Goal: Information Seeking & Learning: Learn about a topic

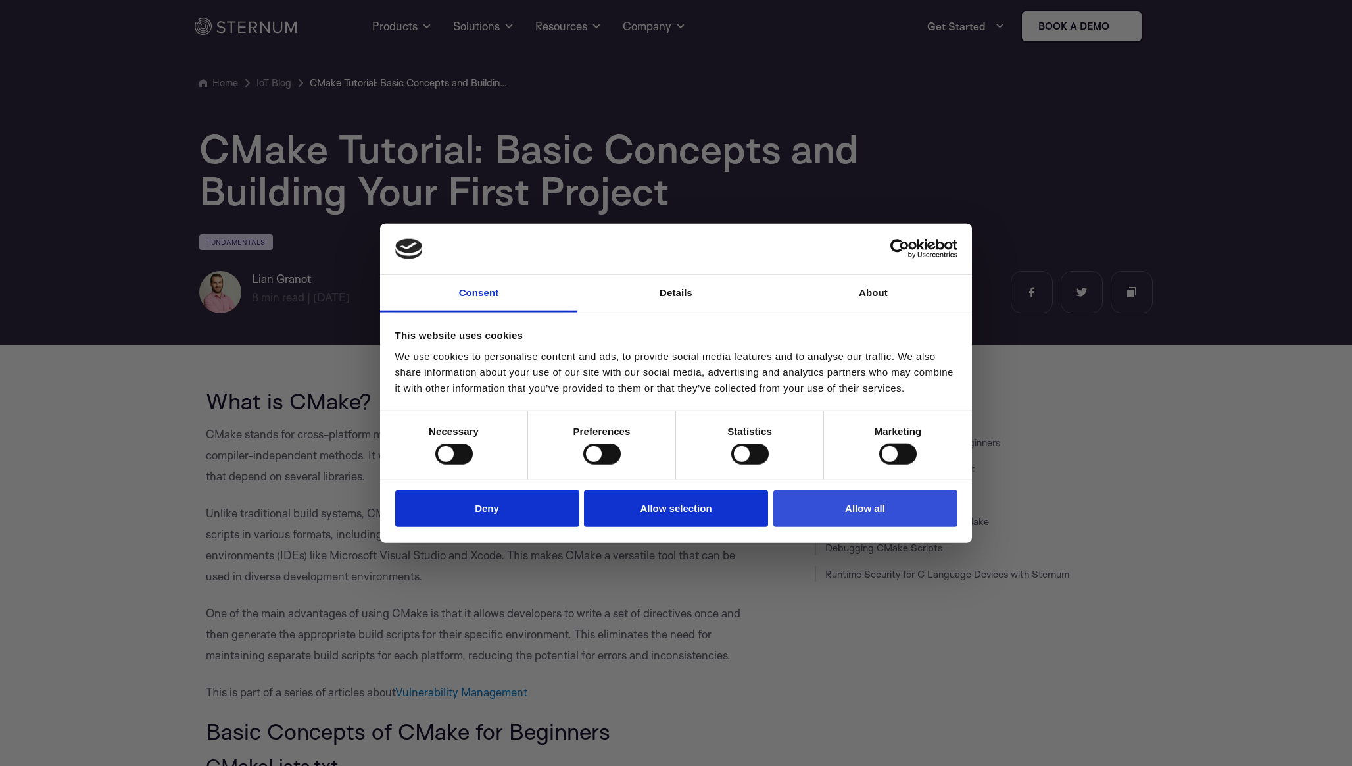
click at [809, 512] on button "Allow all" at bounding box center [865, 507] width 184 height 37
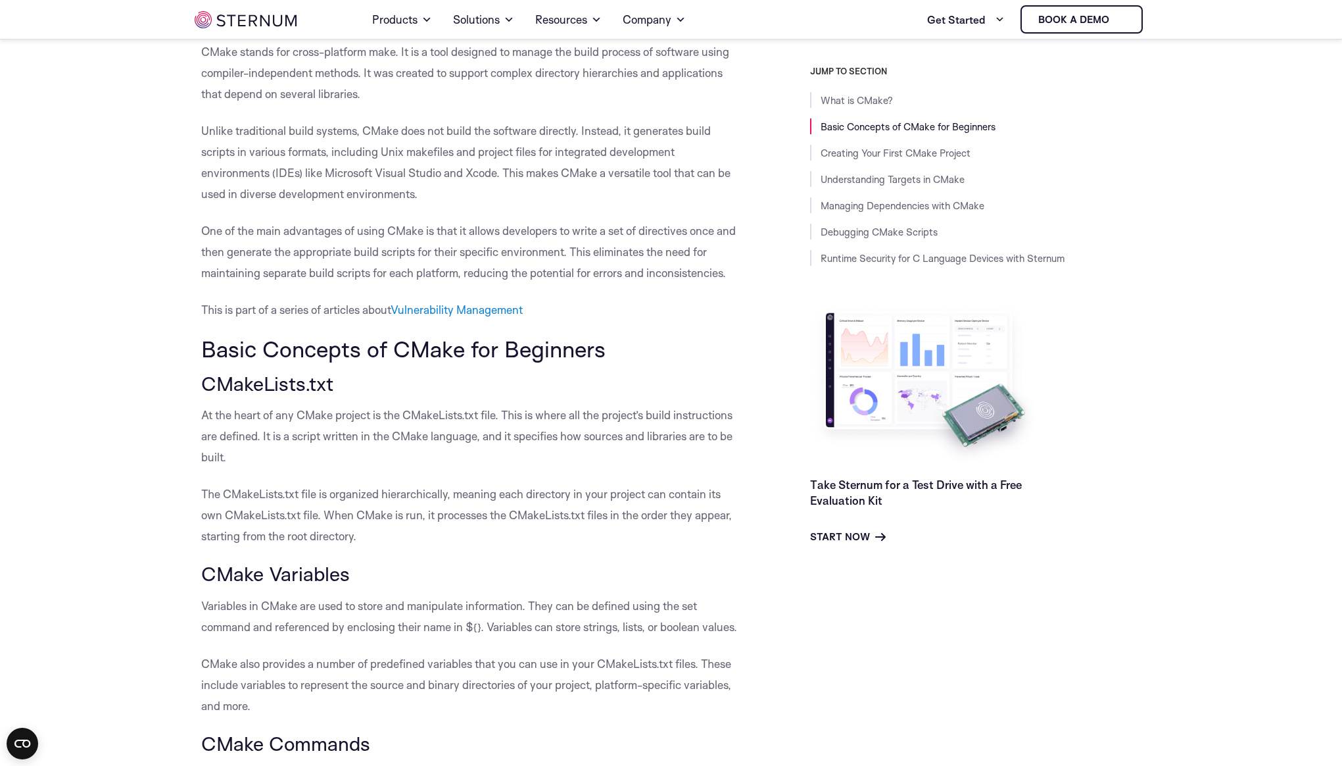
scroll to position [367, 0]
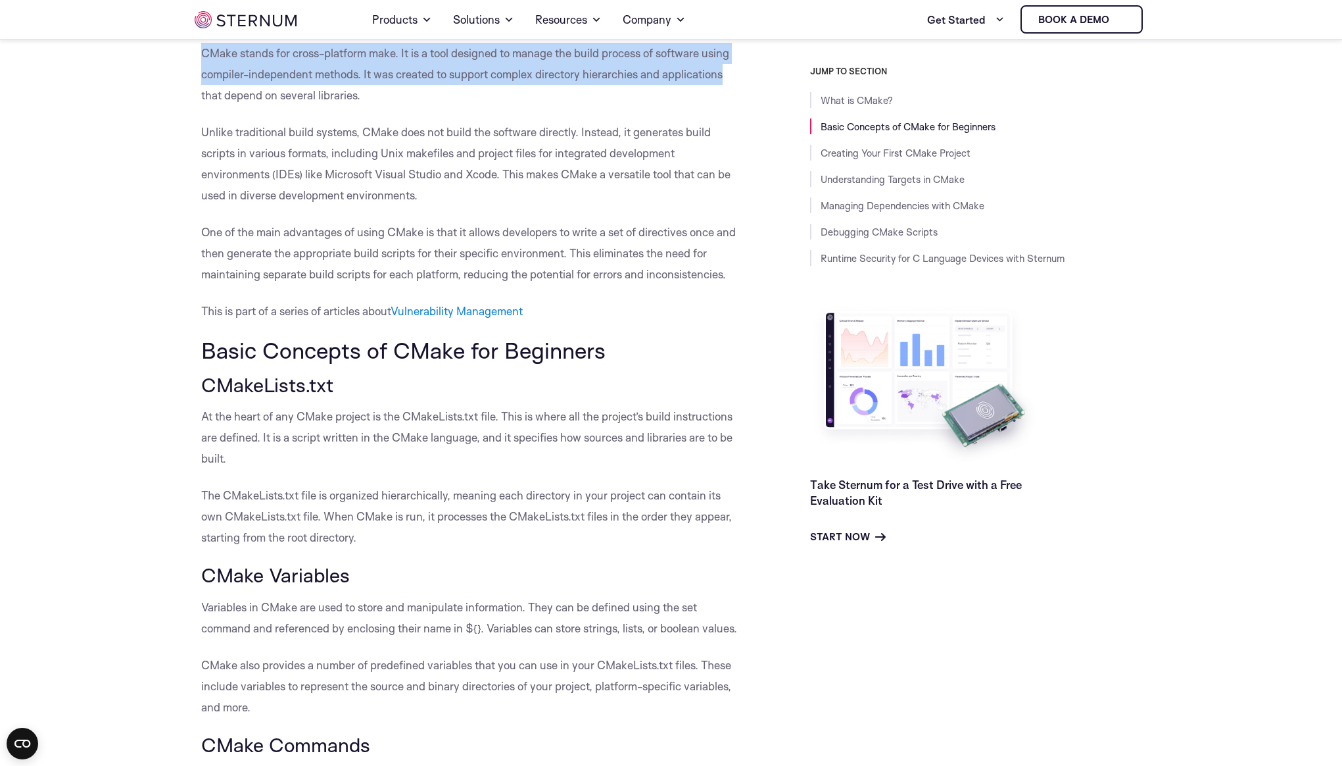
drag, startPoint x: 189, startPoint y: 49, endPoint x: 736, endPoint y: 89, distance: 548.0
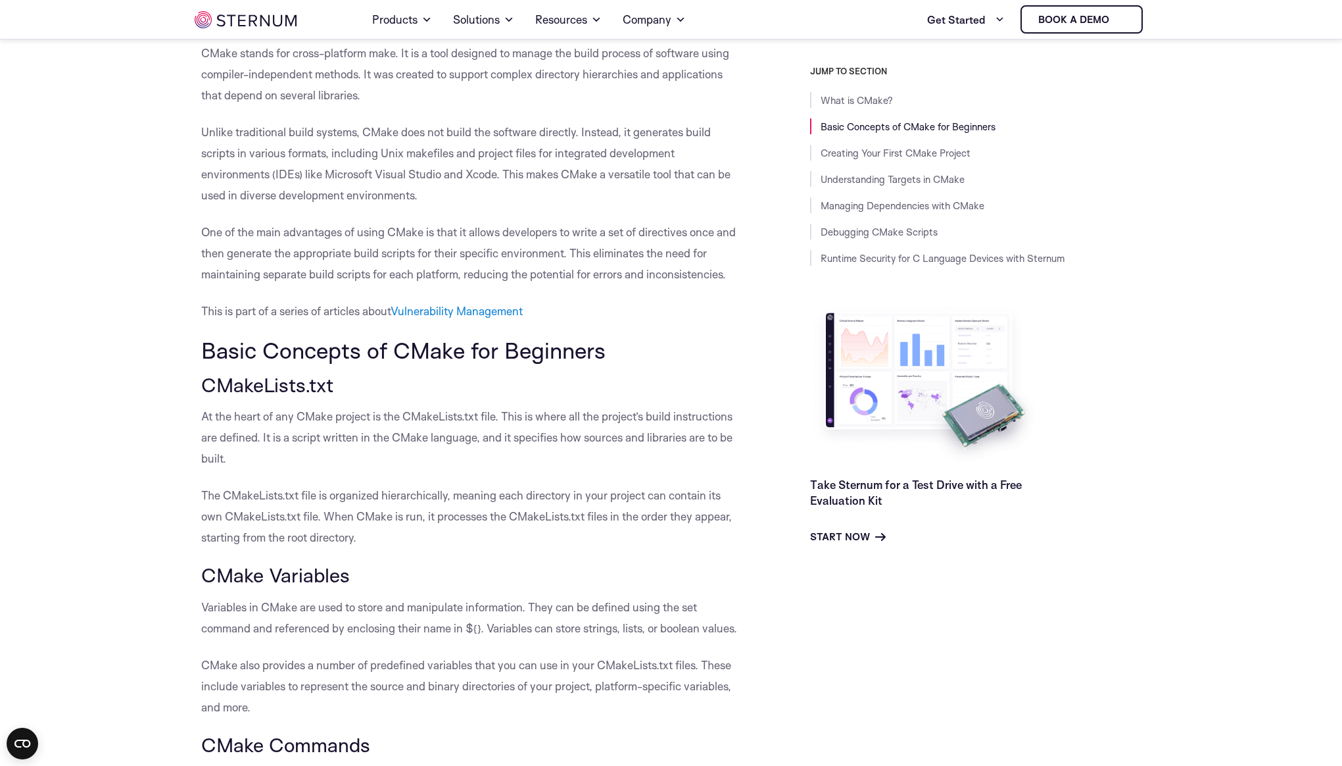
drag, startPoint x: 731, startPoint y: 93, endPoint x: 720, endPoint y: 86, distance: 12.8
click at [724, 89] on p "CMake stands for cross-platform make. It is a tool designed to manage the build…" at bounding box center [472, 74] width 543 height 63
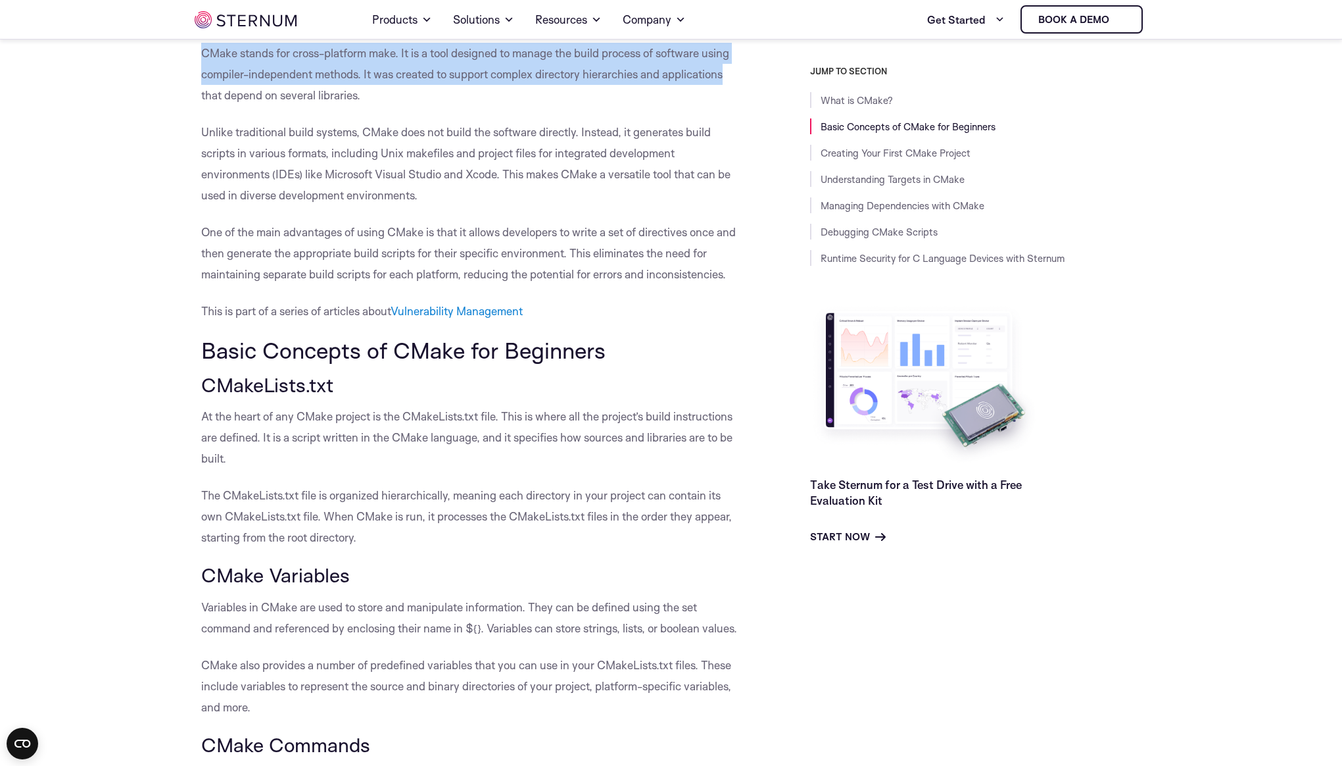
drag, startPoint x: 731, startPoint y: 84, endPoint x: 203, endPoint y: 57, distance: 528.8
click at [203, 57] on p "CMake stands for cross-platform make. It is a tool designed to manage the build…" at bounding box center [472, 74] width 543 height 63
drag, startPoint x: 203, startPoint y: 57, endPoint x: 450, endPoint y: 103, distance: 251.4
click at [450, 103] on p "CMake stands for cross-platform make. It is a tool designed to manage the build…" at bounding box center [472, 74] width 543 height 63
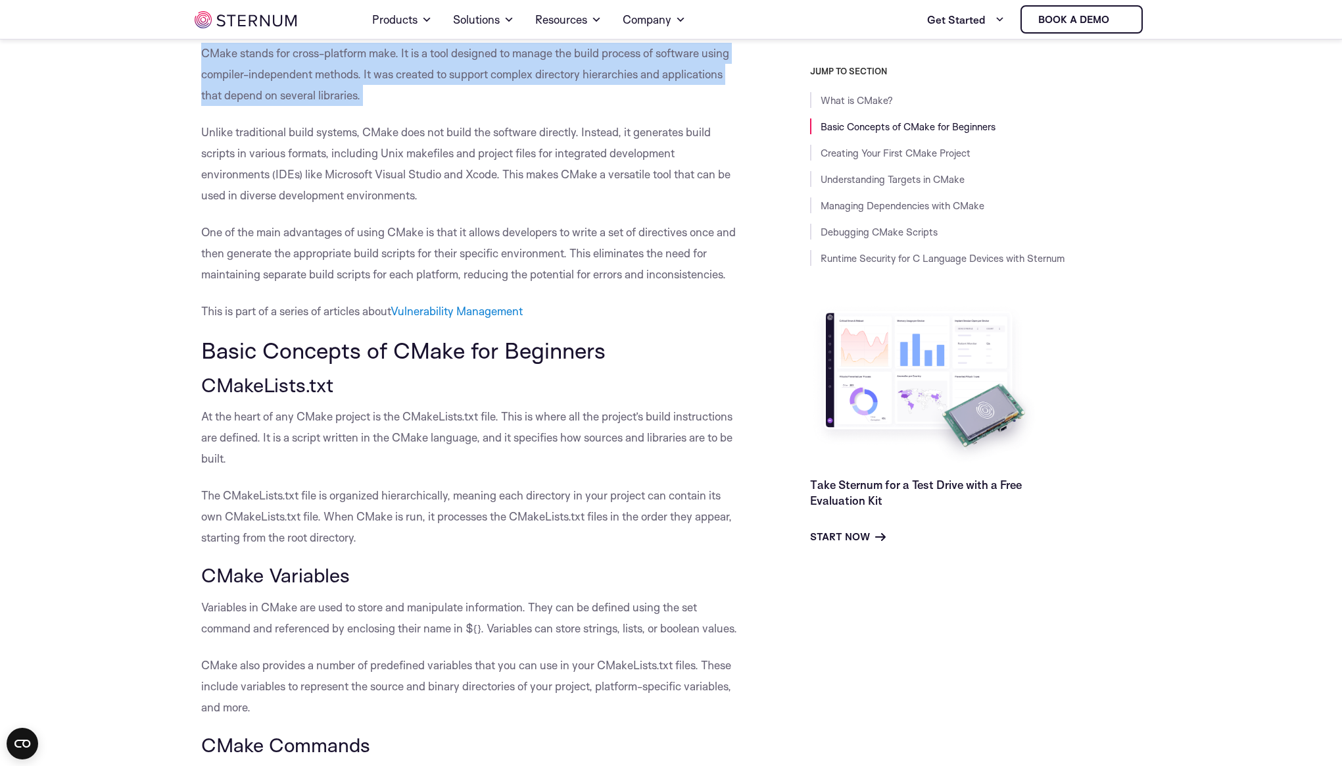
click at [388, 101] on p "CMake stands for cross-platform make. It is a tool designed to manage the build…" at bounding box center [472, 74] width 543 height 63
drag, startPoint x: 388, startPoint y: 100, endPoint x: 199, endPoint y: 58, distance: 194.0
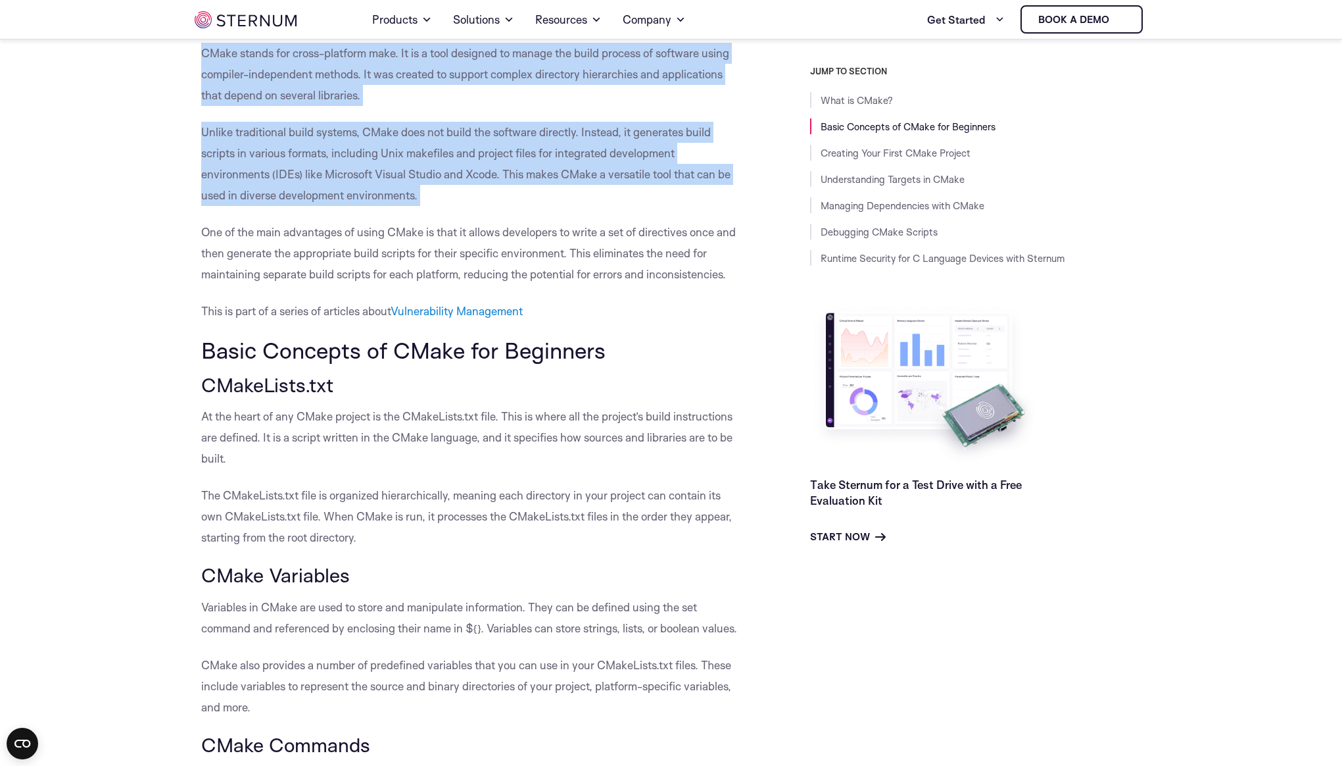
drag, startPoint x: 199, startPoint y: 58, endPoint x: 489, endPoint y: 194, distance: 321.0
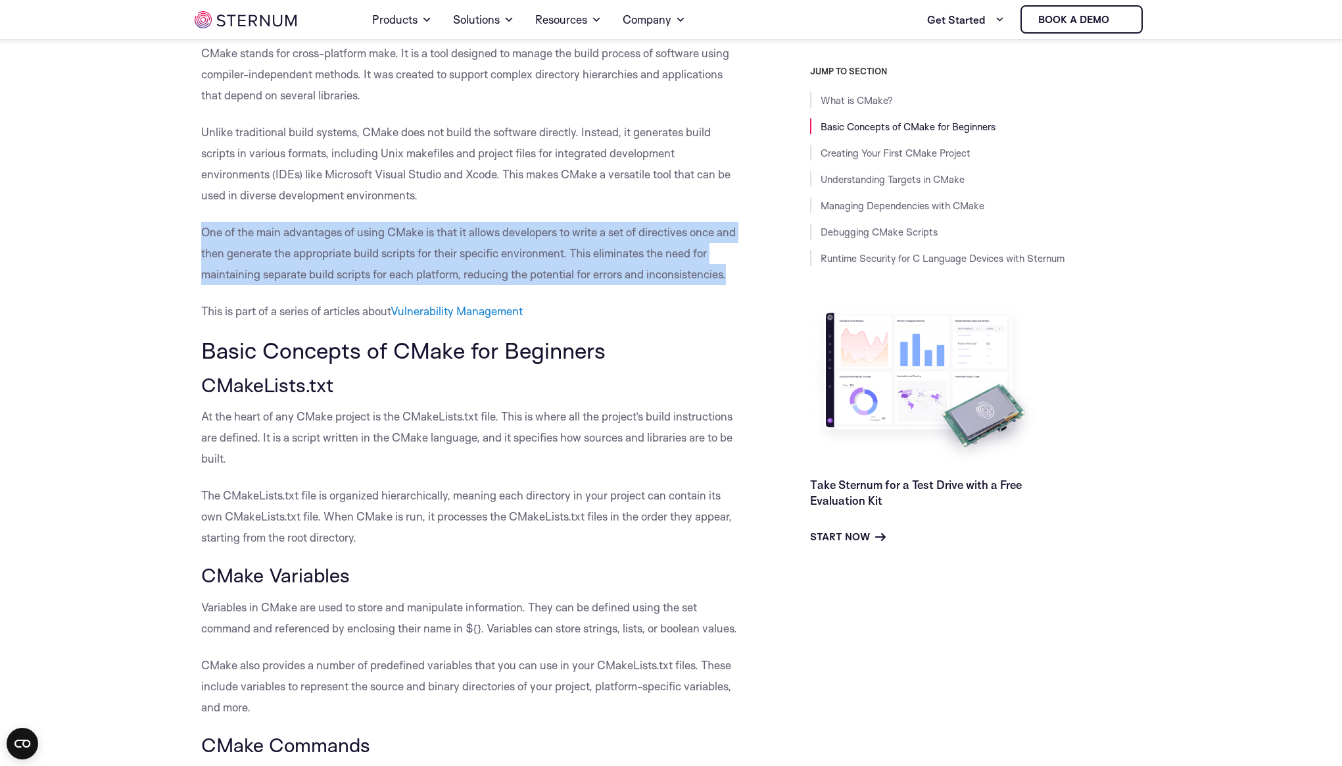
drag, startPoint x: 198, startPoint y: 233, endPoint x: 733, endPoint y: 274, distance: 536.9
click at [733, 274] on p "One of the main advantages of using CMake is that it allows developers to write…" at bounding box center [472, 253] width 543 height 63
drag, startPoint x: 733, startPoint y: 274, endPoint x: 172, endPoint y: 221, distance: 564.2
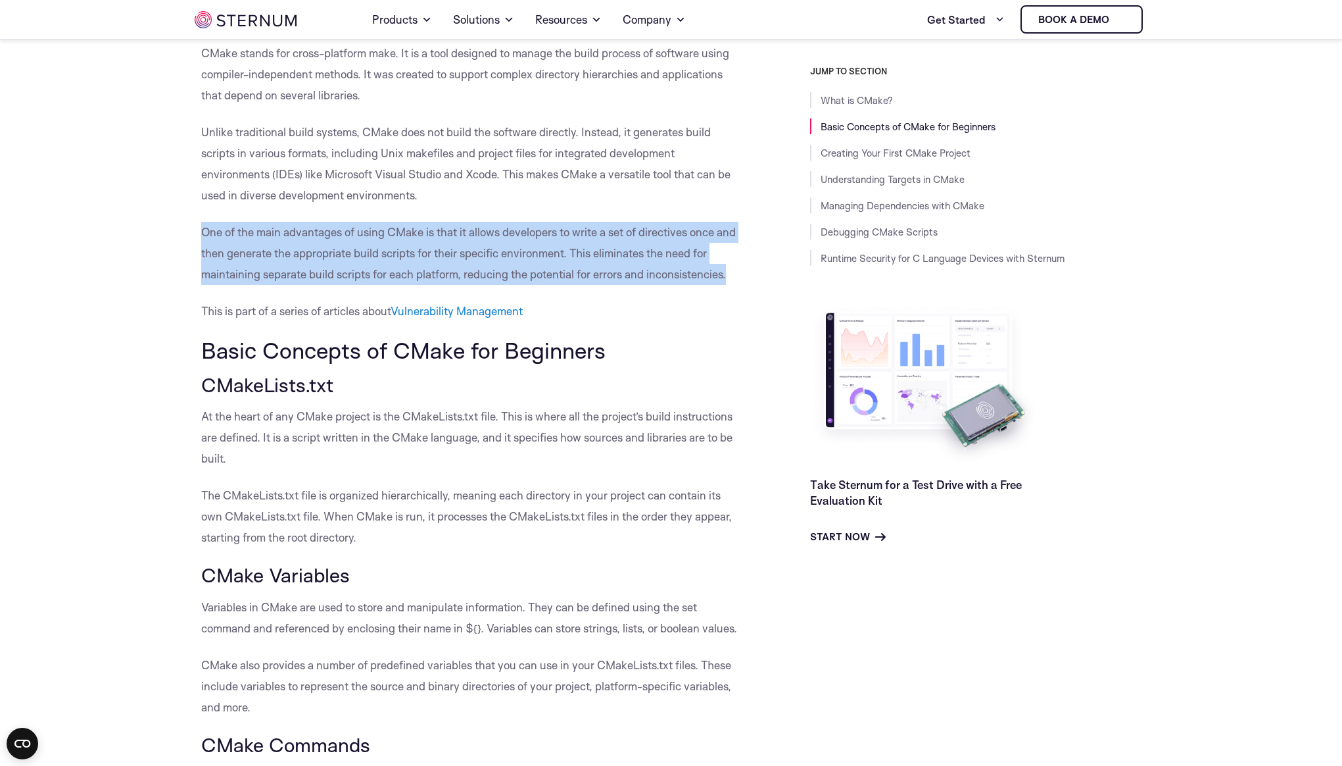
click at [529, 233] on p "One of the main advantages of using CMake is that it allows developers to write…" at bounding box center [472, 253] width 543 height 63
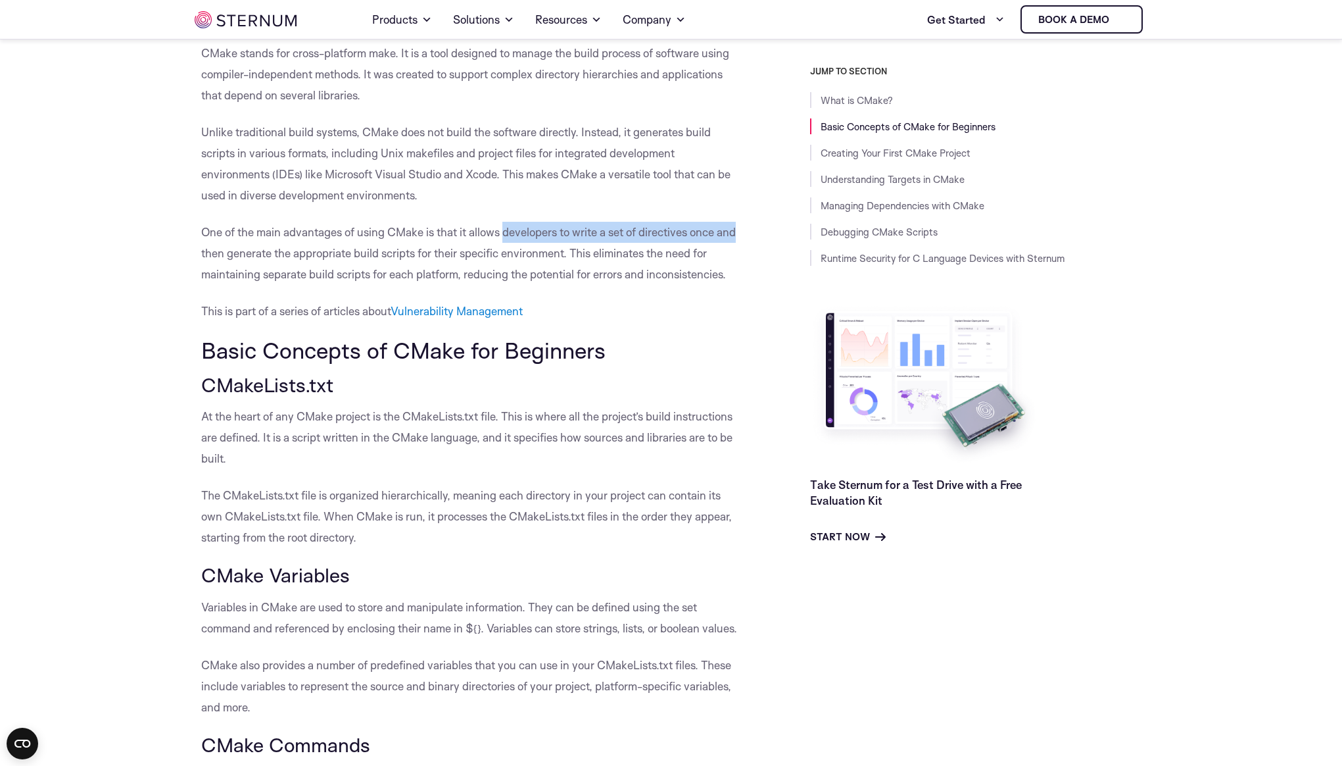
drag, startPoint x: 506, startPoint y: 233, endPoint x: 743, endPoint y: 238, distance: 237.5
click at [743, 238] on p "One of the main advantages of using CMake is that it allows developers to write…" at bounding box center [472, 253] width 543 height 63
drag, startPoint x: 477, startPoint y: 234, endPoint x: 742, endPoint y: 239, distance: 265.1
click at [742, 239] on p "One of the main advantages of using CMake is that it allows developers to write…" at bounding box center [472, 253] width 543 height 63
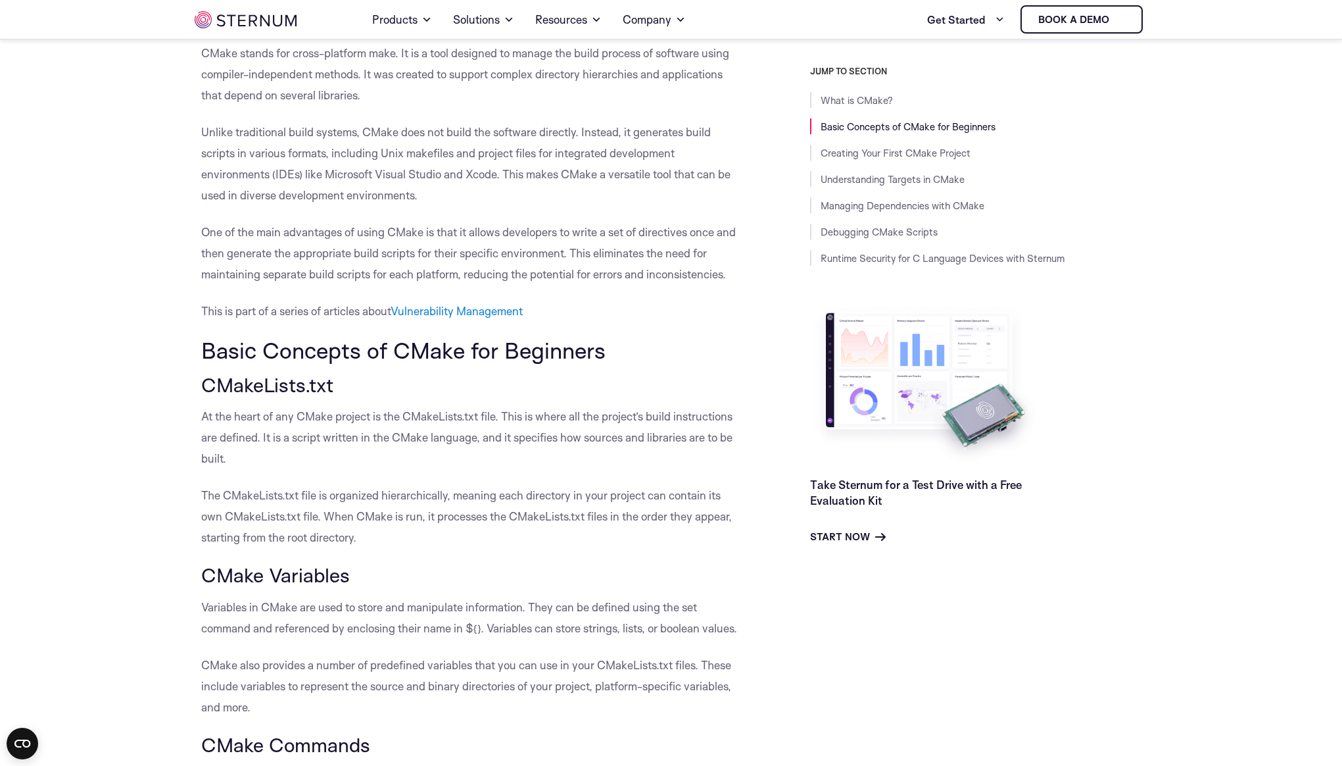
click at [610, 191] on p "Unlike traditional build systems, CMake does not build the software directly. I…" at bounding box center [472, 164] width 543 height 84
drag, startPoint x: 491, startPoint y: 235, endPoint x: 743, endPoint y: 232, distance: 251.9
click at [743, 232] on p "One of the main advantages of using CMake is that it allows developers to write…" at bounding box center [472, 253] width 543 height 63
drag, startPoint x: 575, startPoint y: 255, endPoint x: 720, endPoint y: 257, distance: 144.7
click at [720, 257] on p "One of the main advantages of using CMake is that it allows developers to write…" at bounding box center [472, 253] width 543 height 63
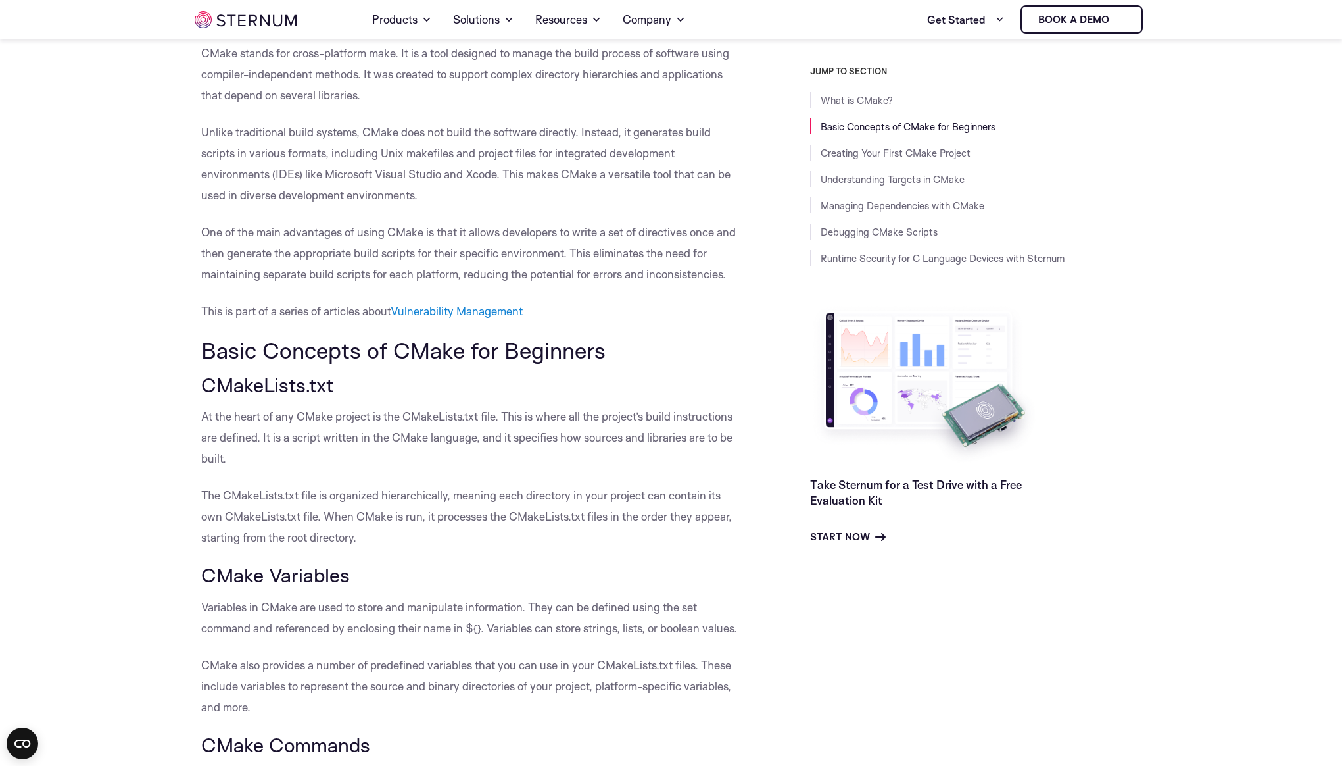
click at [693, 271] on p "One of the main advantages of using CMake is that it allows developers to write…" at bounding box center [472, 253] width 543 height 63
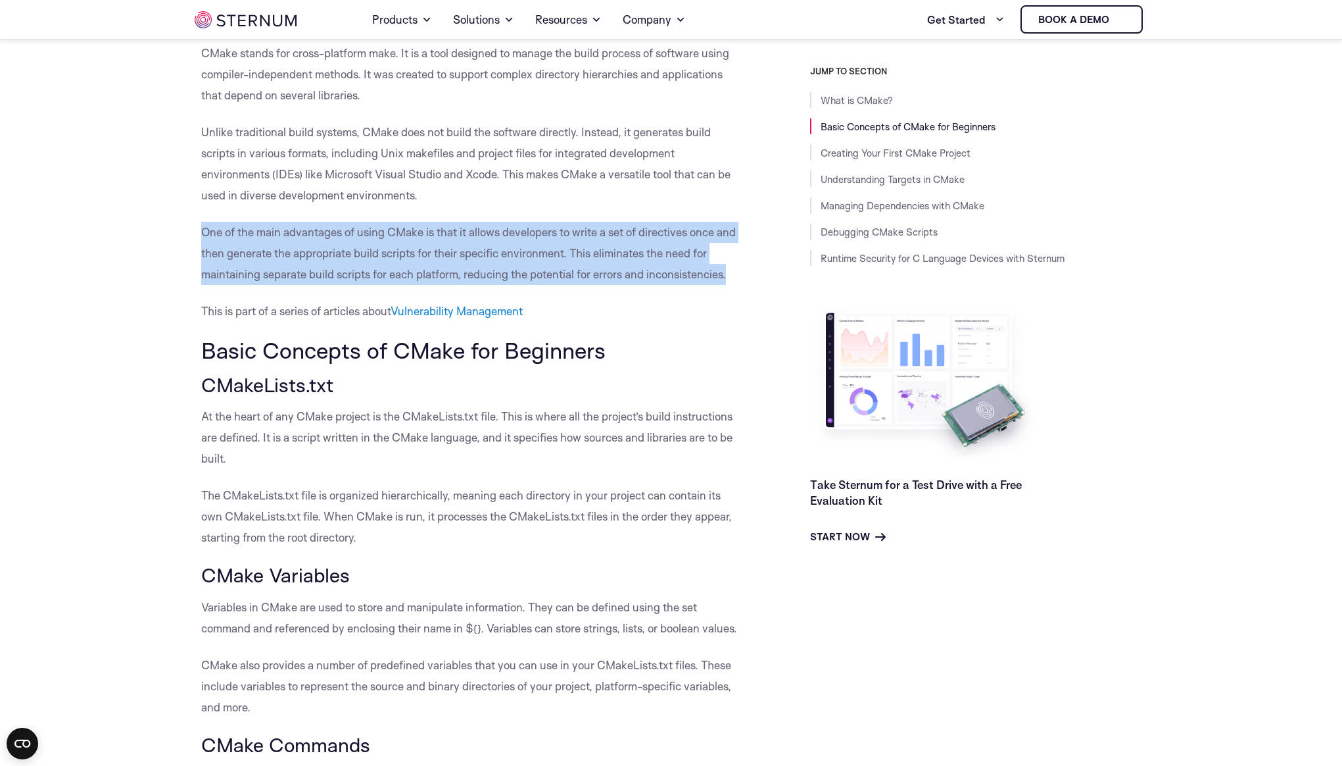
drag, startPoint x: 683, startPoint y: 278, endPoint x: 197, endPoint y: 233, distance: 488.1
drag, startPoint x: 197, startPoint y: 233, endPoint x: 725, endPoint y: 279, distance: 530.8
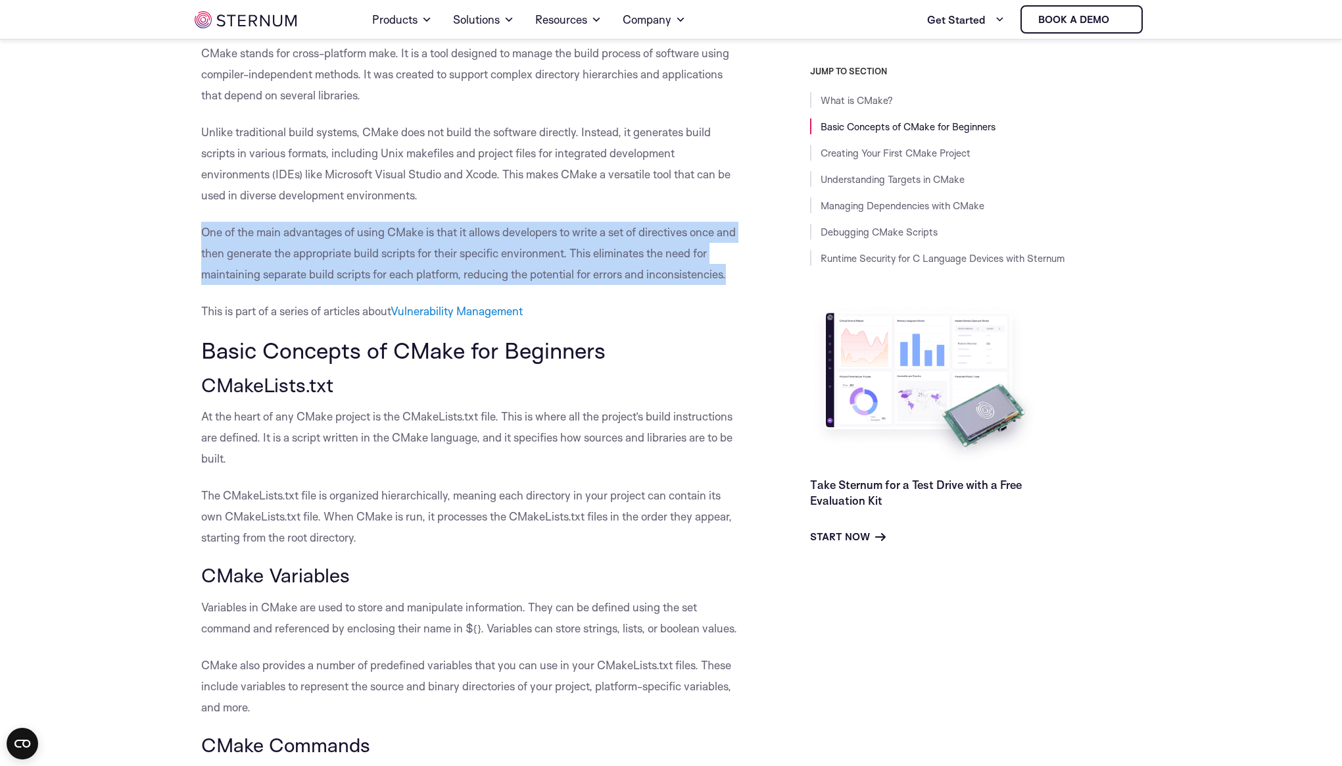
click at [420, 262] on p "One of the main advantages of using CMake is that it allows developers to write…" at bounding box center [472, 253] width 543 height 63
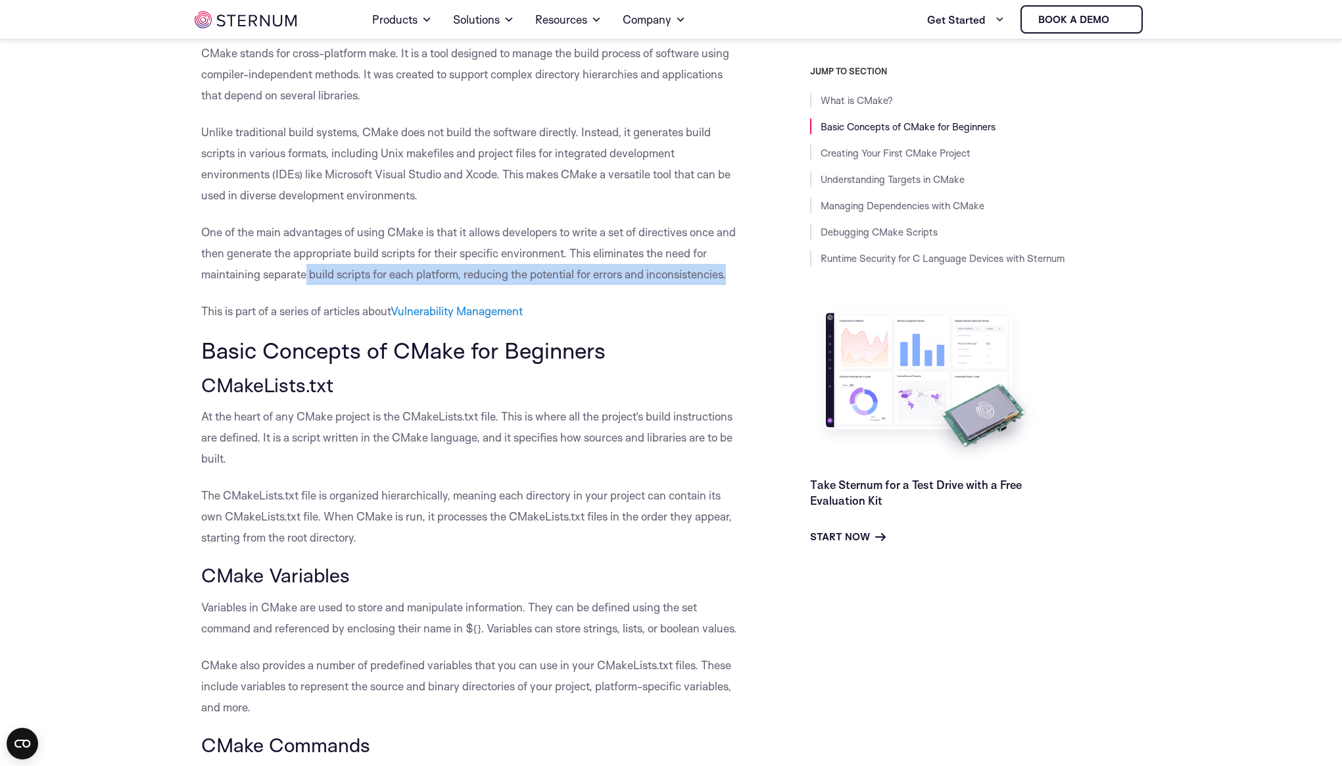
drag, startPoint x: 305, startPoint y: 274, endPoint x: 741, endPoint y: 283, distance: 436.2
click at [741, 283] on p "One of the main advantages of using CMake is that it allows developers to write…" at bounding box center [472, 253] width 543 height 63
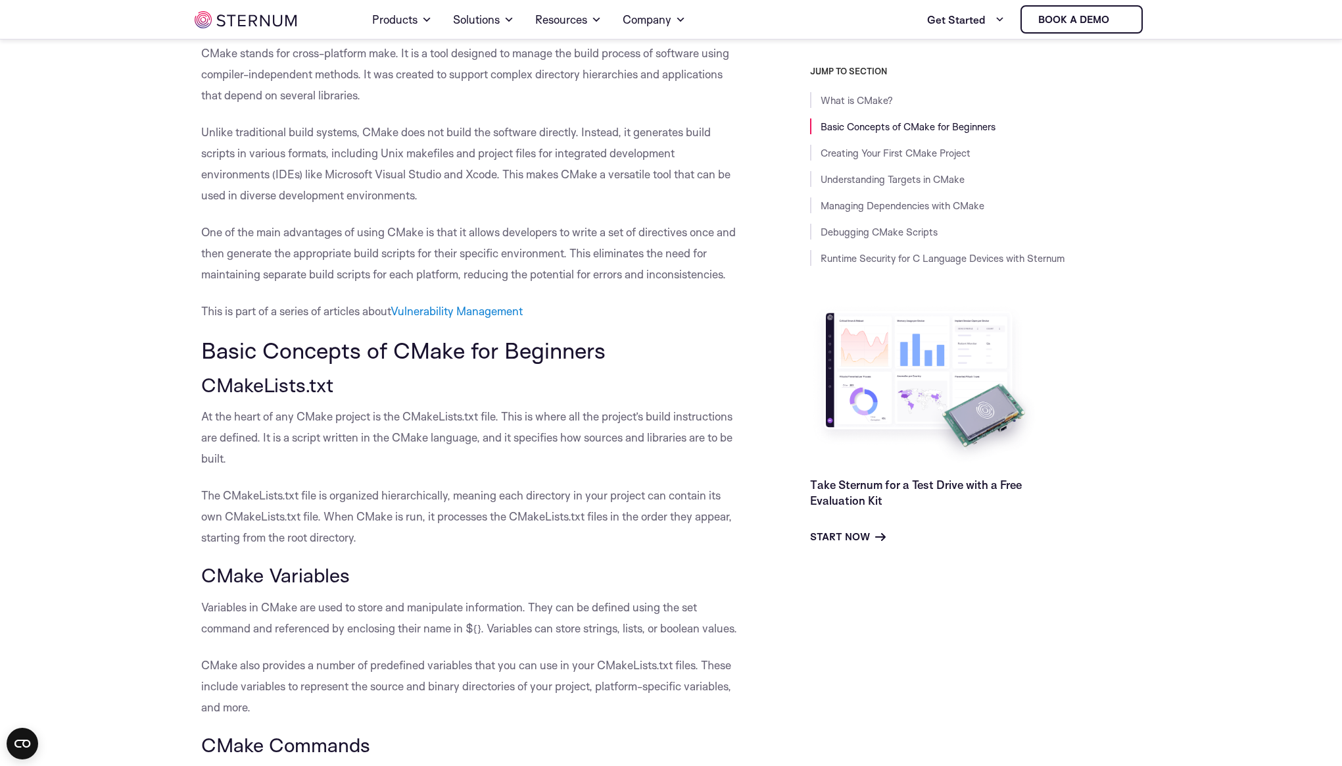
click at [546, 235] on p "One of the main advantages of using CMake is that it allows developers to write…" at bounding box center [472, 253] width 543 height 63
drag, startPoint x: 205, startPoint y: 319, endPoint x: 609, endPoint y: 322, distance: 403.9
click at [649, 311] on p "This is part of a series of articles about Vulnerability Management" at bounding box center [472, 311] width 543 height 21
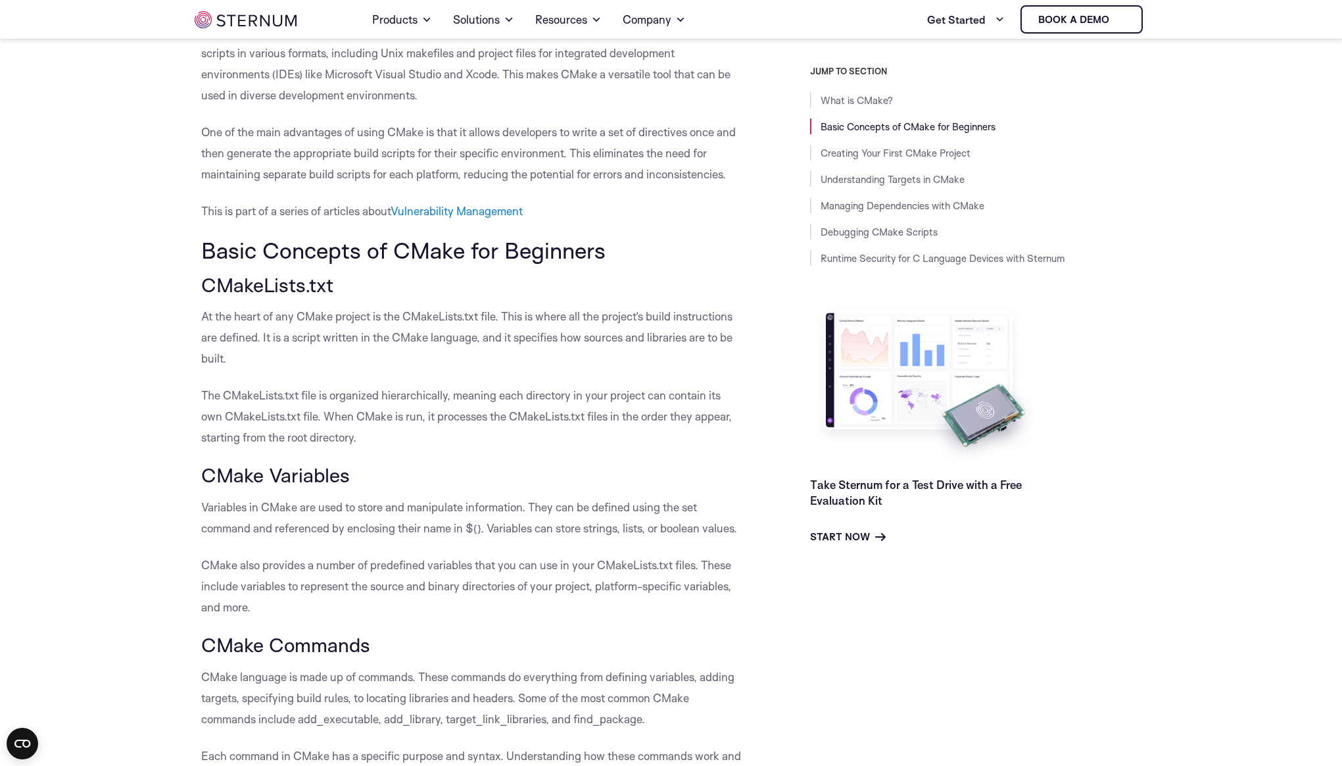
scroll to position [466, 0]
drag, startPoint x: 494, startPoint y: 316, endPoint x: 748, endPoint y: 324, distance: 254.7
drag, startPoint x: 741, startPoint y: 318, endPoint x: 182, endPoint y: 319, distance: 559.7
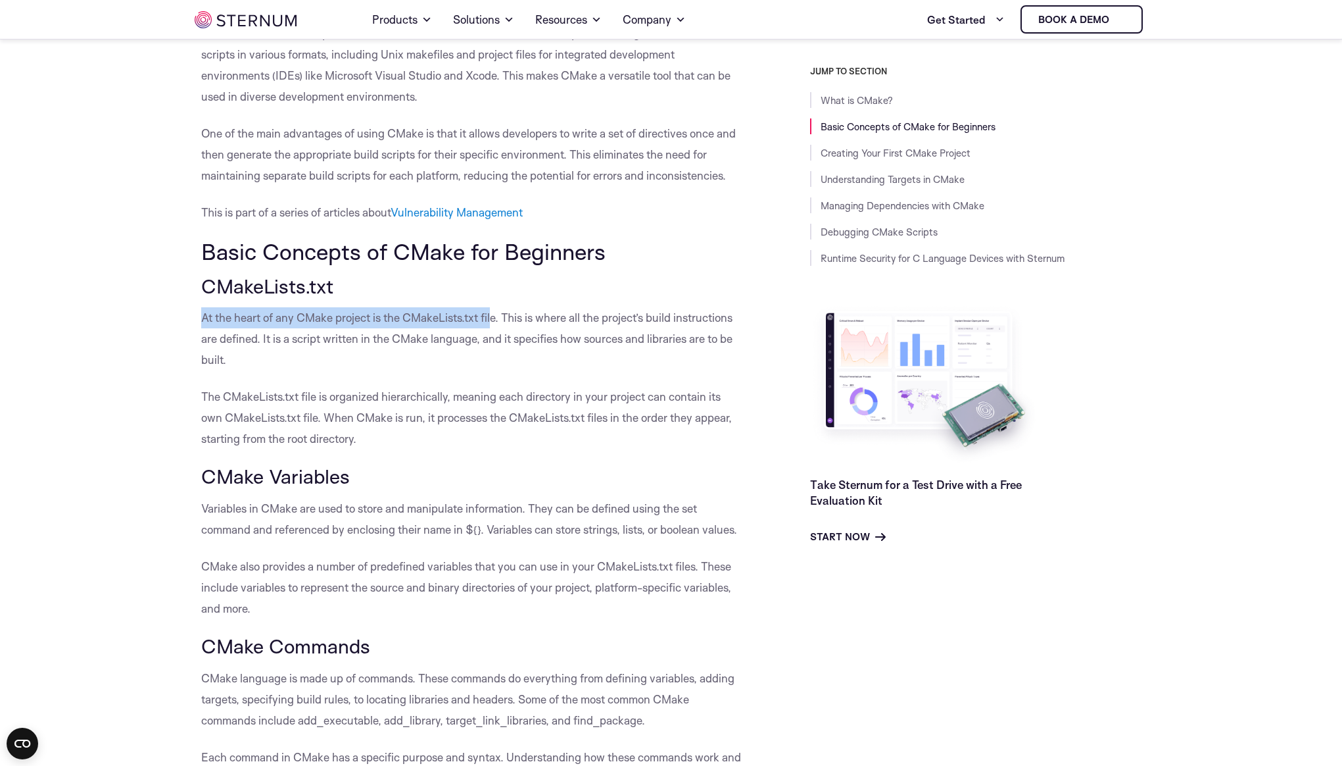
copy p "At the heart of any CMake project is the CMakeLists.txt fil"
drag, startPoint x: 202, startPoint y: 335, endPoint x: 199, endPoint y: 316, distance: 19.4
click at [202, 335] on p "At the heart of any CMake project is the CMakeLists.txt file. This is where all…" at bounding box center [472, 338] width 543 height 63
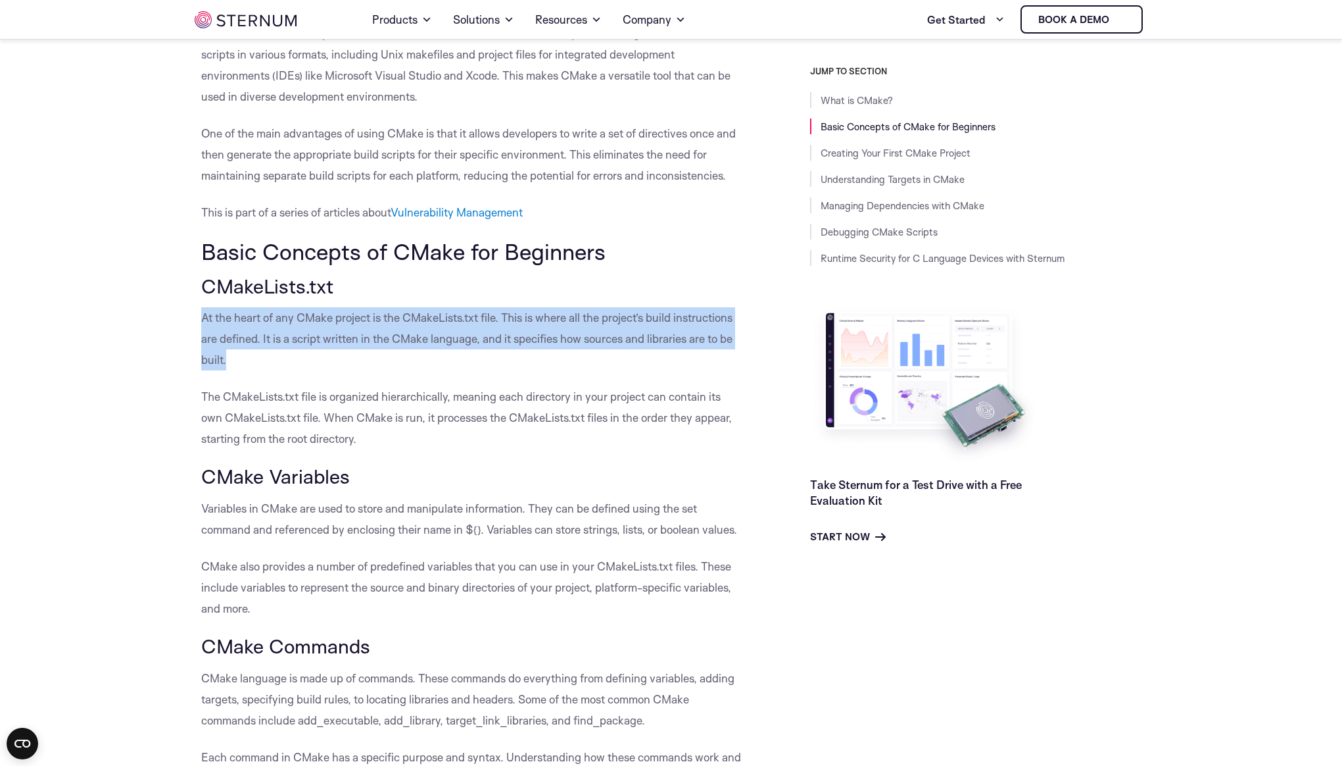
drag, startPoint x: 201, startPoint y: 316, endPoint x: 689, endPoint y: 366, distance: 490.5
copy p "At the heart of any CMake project is the CMakeLists.txt file. This is where all…"
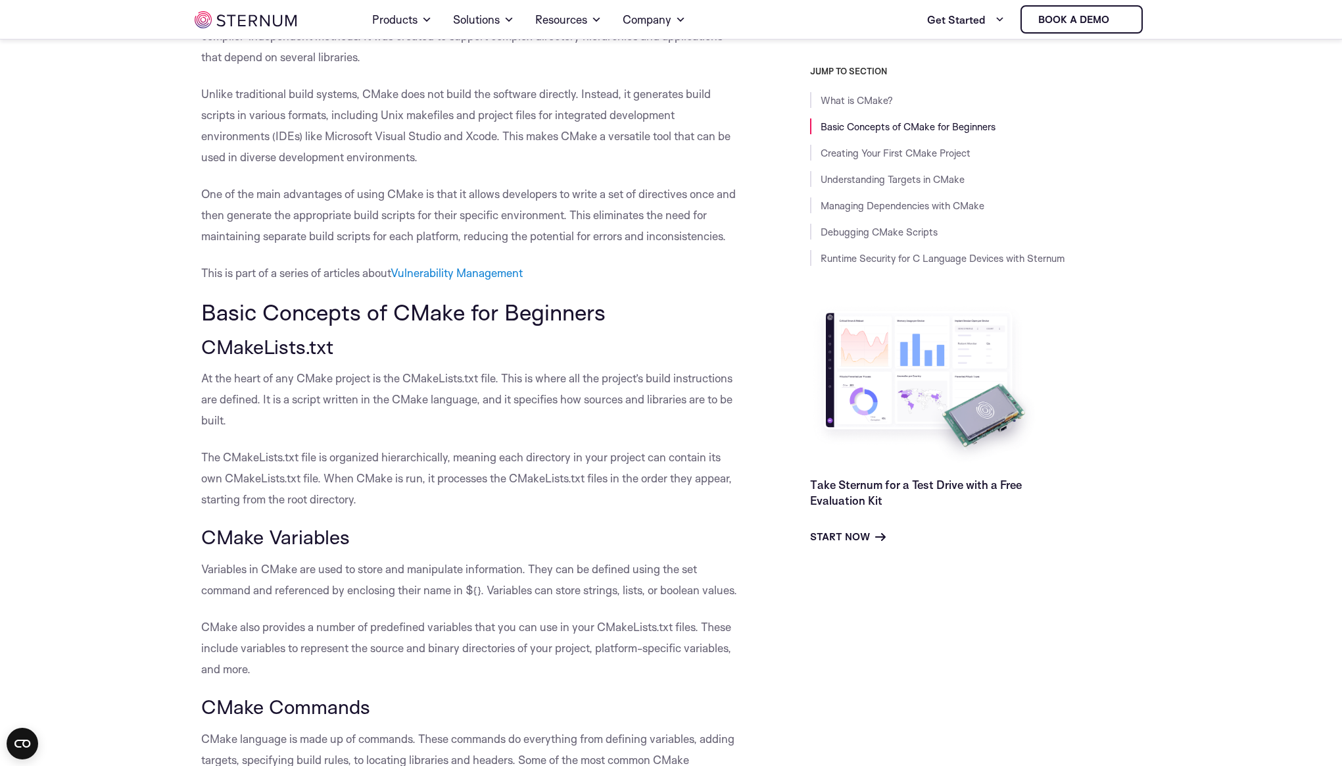
scroll to position [376, 0]
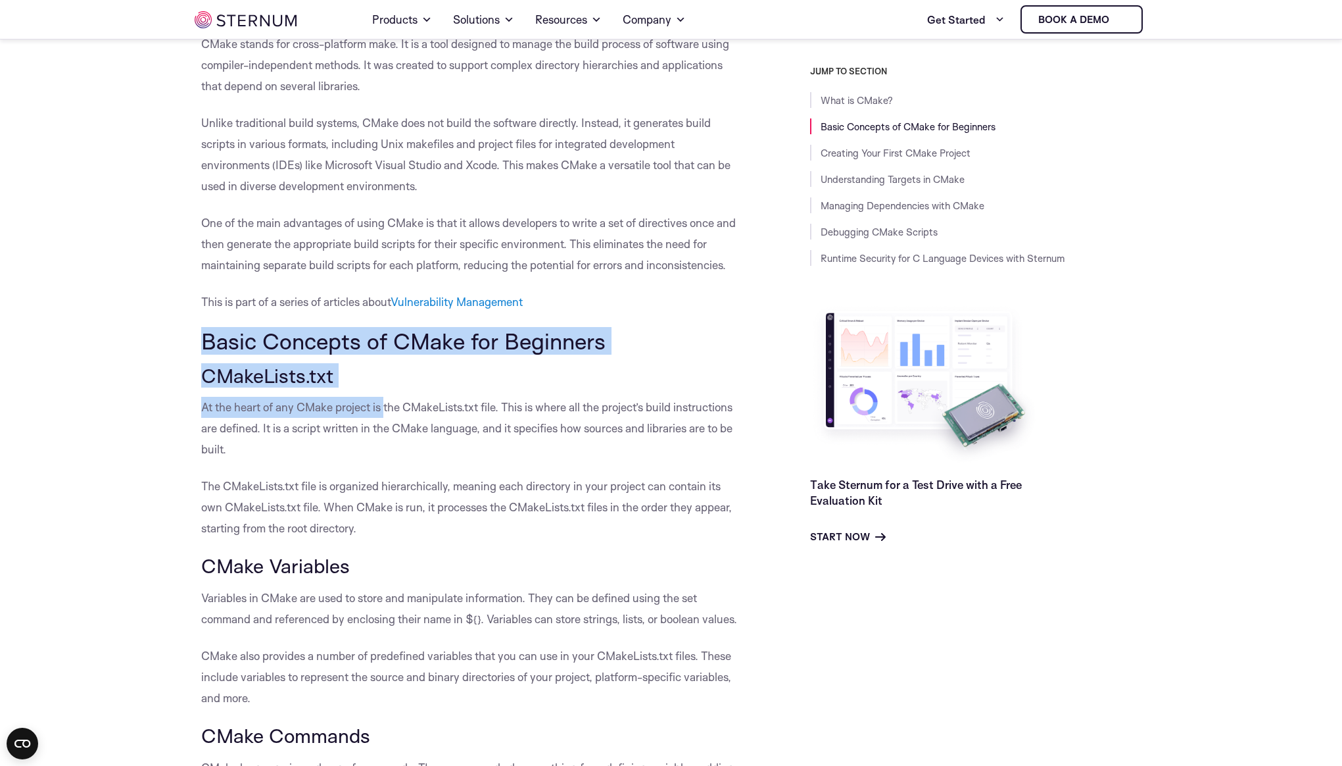
drag, startPoint x: 194, startPoint y: 334, endPoint x: 384, endPoint y: 399, distance: 200.9
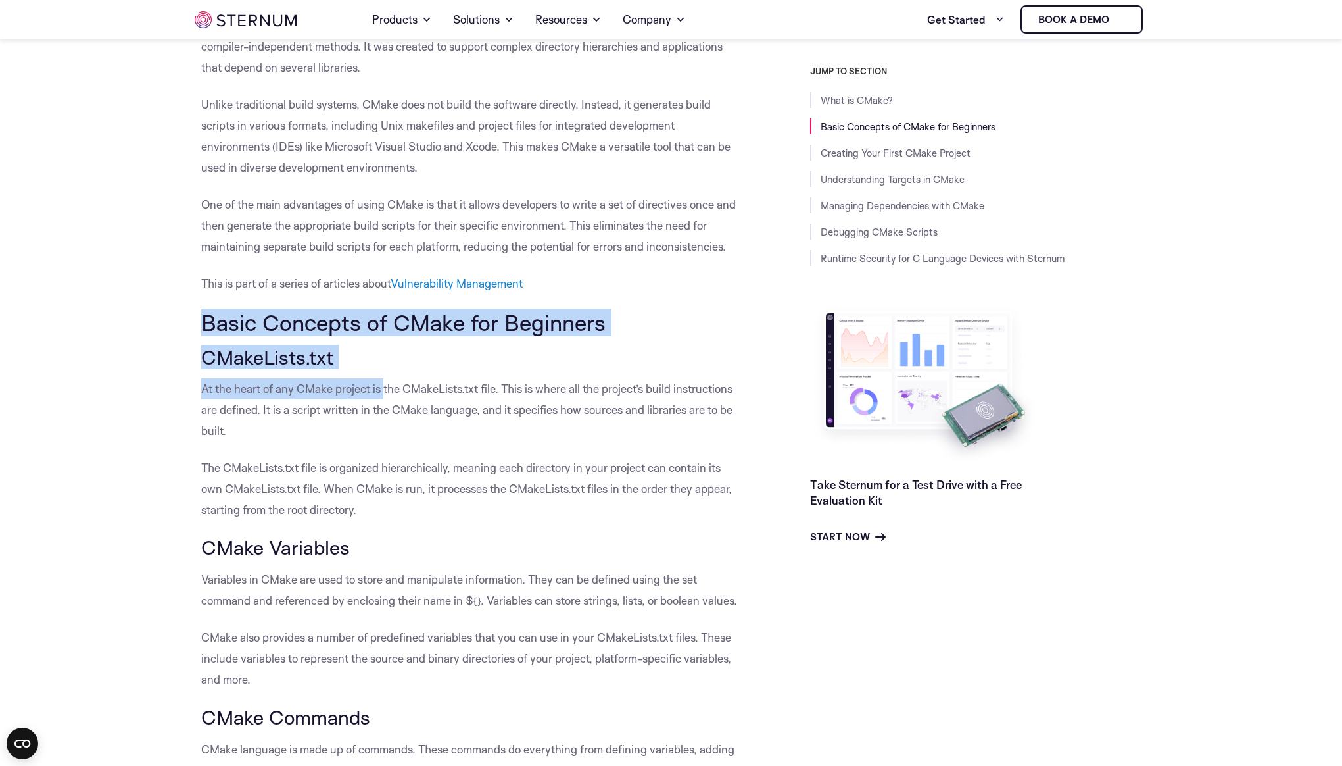
scroll to position [401, 0]
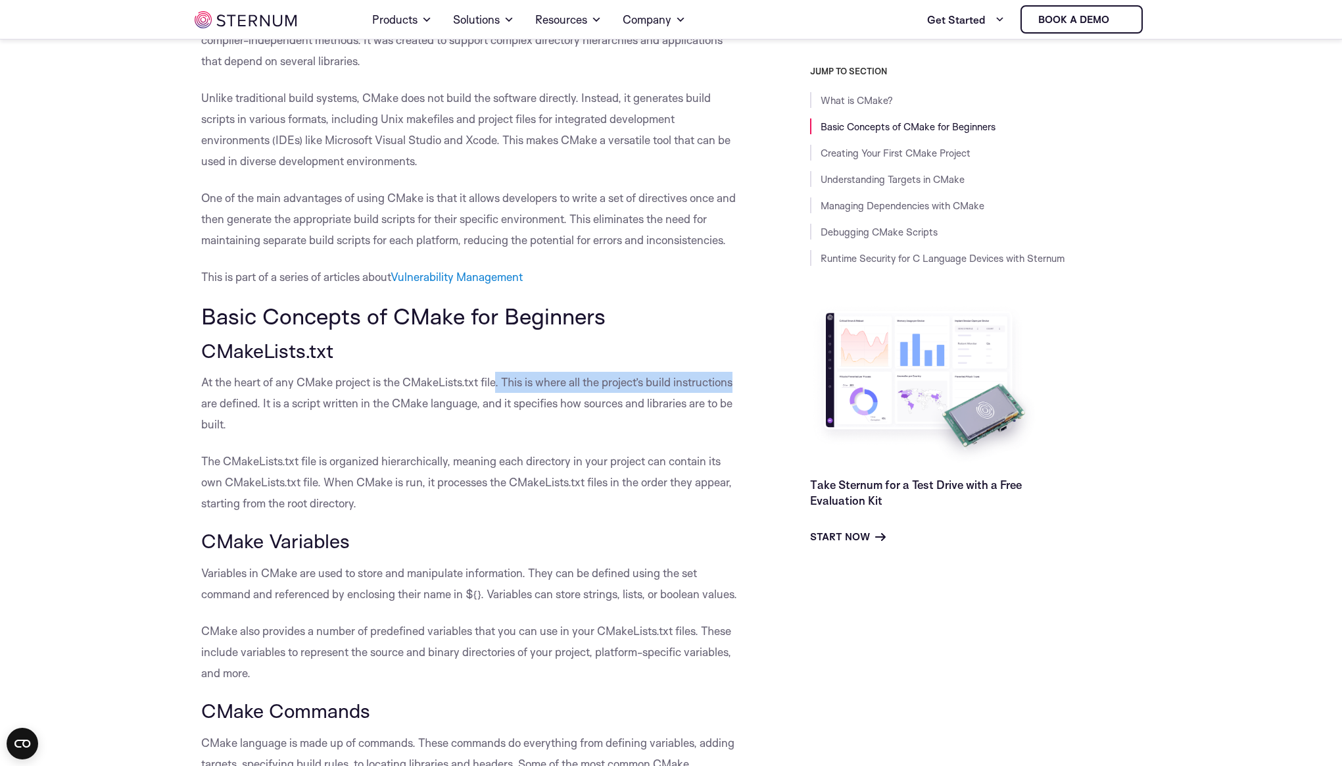
drag, startPoint x: 496, startPoint y: 383, endPoint x: 744, endPoint y: 380, distance: 248.0
click at [744, 380] on p "At the heart of any CMake project is the CMakeLists.txt file. This is where all…" at bounding box center [472, 403] width 543 height 63
click at [469, 392] on p "At the heart of any CMake project is the CMakeLists.txt file. This is where all…" at bounding box center [472, 403] width 543 height 63
drag, startPoint x: 504, startPoint y: 374, endPoint x: 748, endPoint y: 374, distance: 244.0
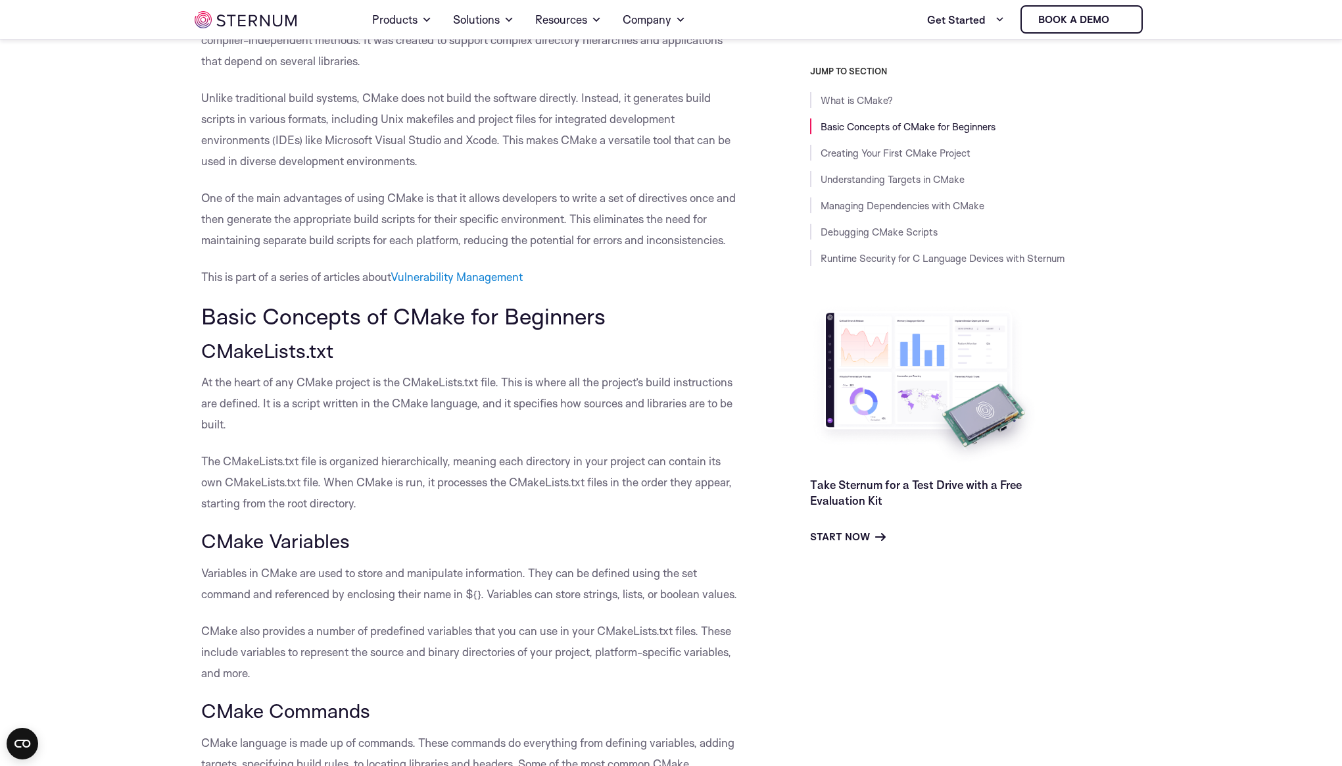
click at [453, 380] on p "At the heart of any CMake project is the CMakeLists.txt file. This is where all…" at bounding box center [472, 403] width 543 height 63
drag, startPoint x: 258, startPoint y: 405, endPoint x: 518, endPoint y: 411, distance: 259.2
click at [518, 411] on p "At the heart of any CMake project is the CMakeLists.txt file. This is where all…" at bounding box center [472, 403] width 543 height 63
drag, startPoint x: 460, startPoint y: 405, endPoint x: 442, endPoint y: 406, distance: 18.5
click at [460, 405] on p "At the heart of any CMake project is the CMakeLists.txt file. This is where all…" at bounding box center [472, 403] width 543 height 63
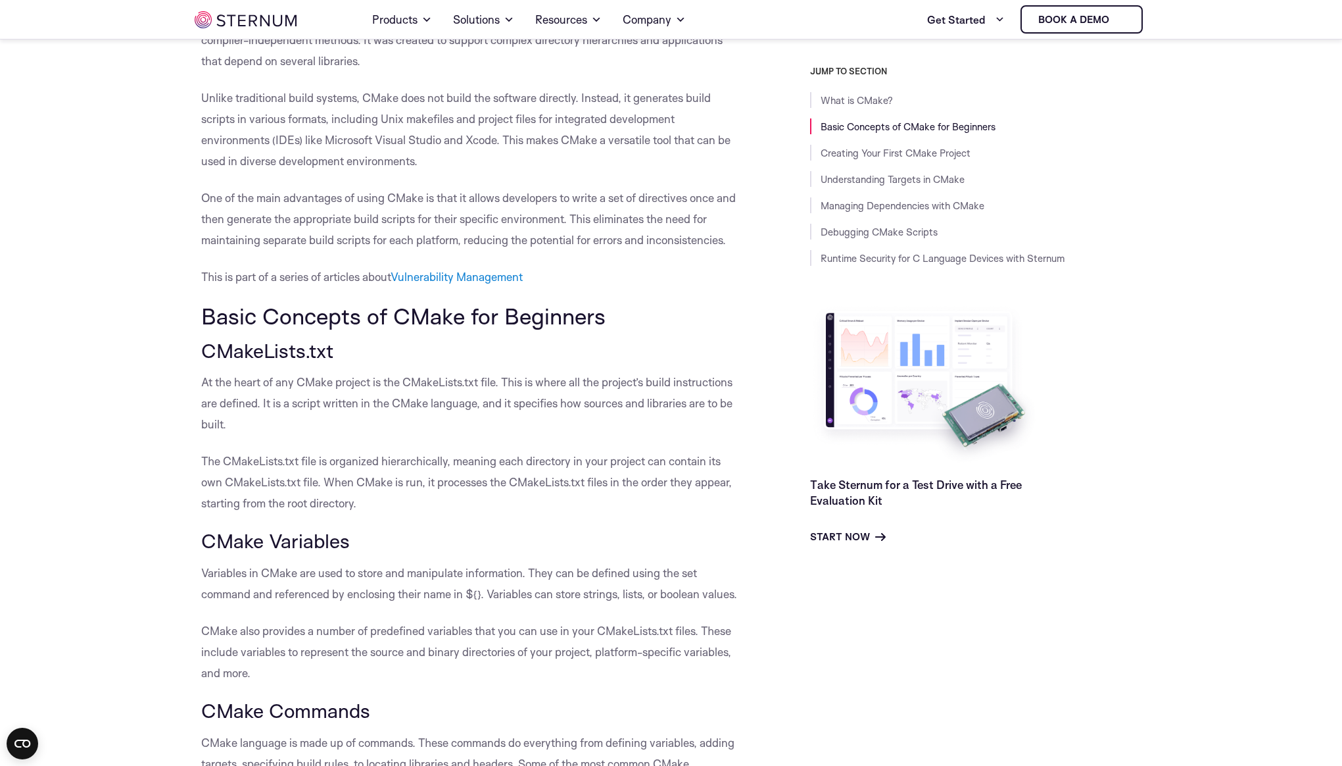
click at [412, 408] on p "At the heart of any CMake project is the CMakeLists.txt file. This is where all…" at bounding box center [472, 403] width 543 height 63
click at [438, 381] on p "At the heart of any CMake project is the CMakeLists.txt file. This is where all…" at bounding box center [472, 403] width 543 height 63
click at [454, 384] on p "At the heart of any CMake project is the CMakeLists.txt file. This is where all…" at bounding box center [472, 403] width 543 height 63
drag, startPoint x: 403, startPoint y: 384, endPoint x: 481, endPoint y: 389, distance: 77.7
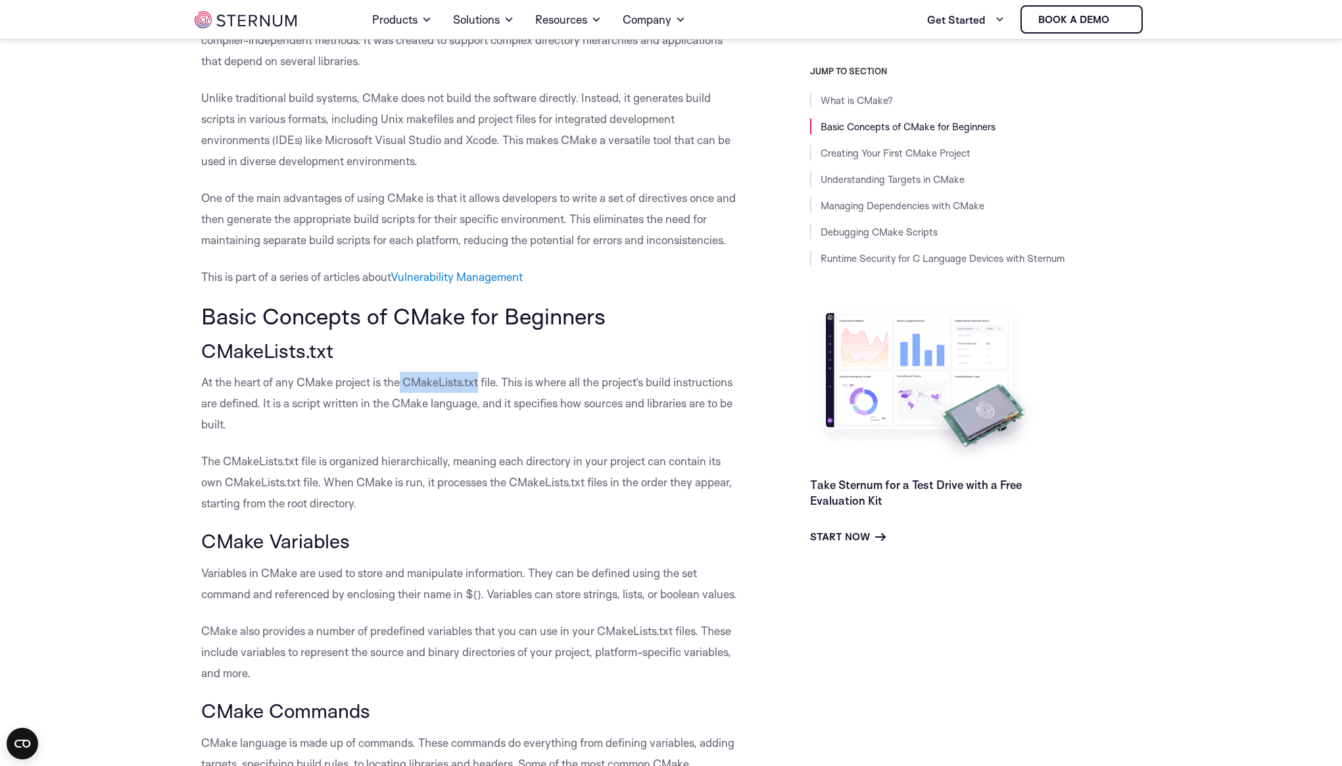
click at [481, 389] on p "At the heart of any CMake project is the CMakeLists.txt file. This is where all…" at bounding box center [472, 403] width 543 height 63
copy p "CMakeLists.txt"
click at [512, 381] on p "At the heart of any CMake project is the CMakeLists.txt file. This is where all…" at bounding box center [472, 403] width 543 height 63
drag, startPoint x: 505, startPoint y: 380, endPoint x: 745, endPoint y: 385, distance: 240.1
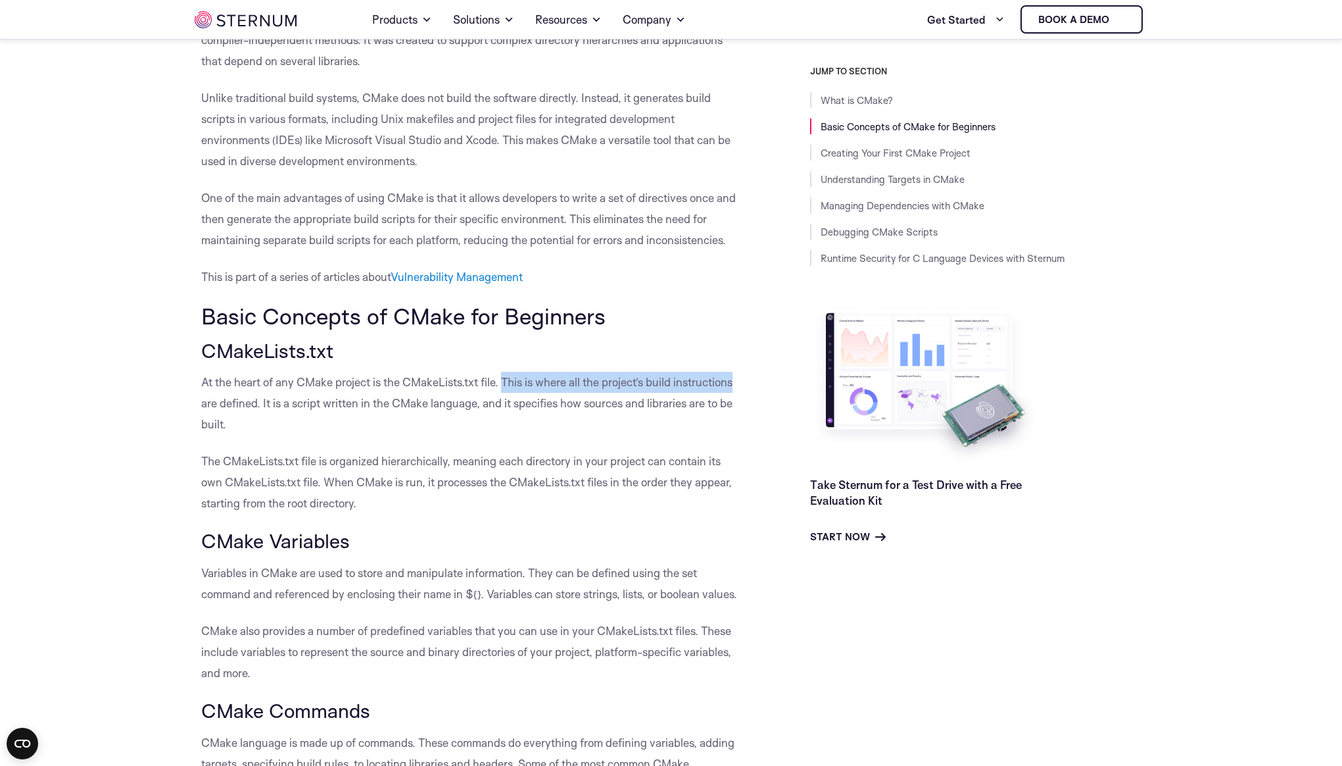
click at [593, 391] on p "At the heart of any CMake project is the CMakeLists.txt file. This is where all…" at bounding box center [472, 403] width 543 height 63
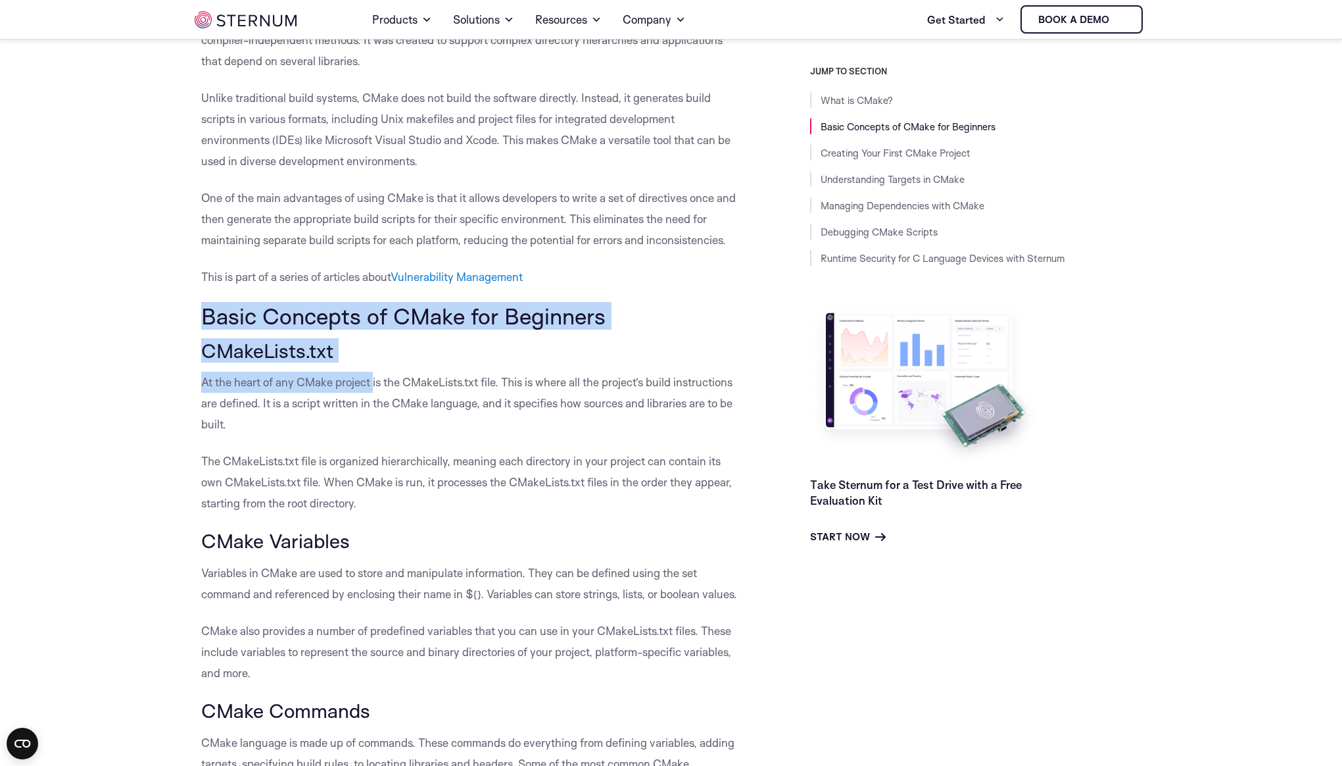
drag, startPoint x: 176, startPoint y: 307, endPoint x: 374, endPoint y: 380, distance: 211.2
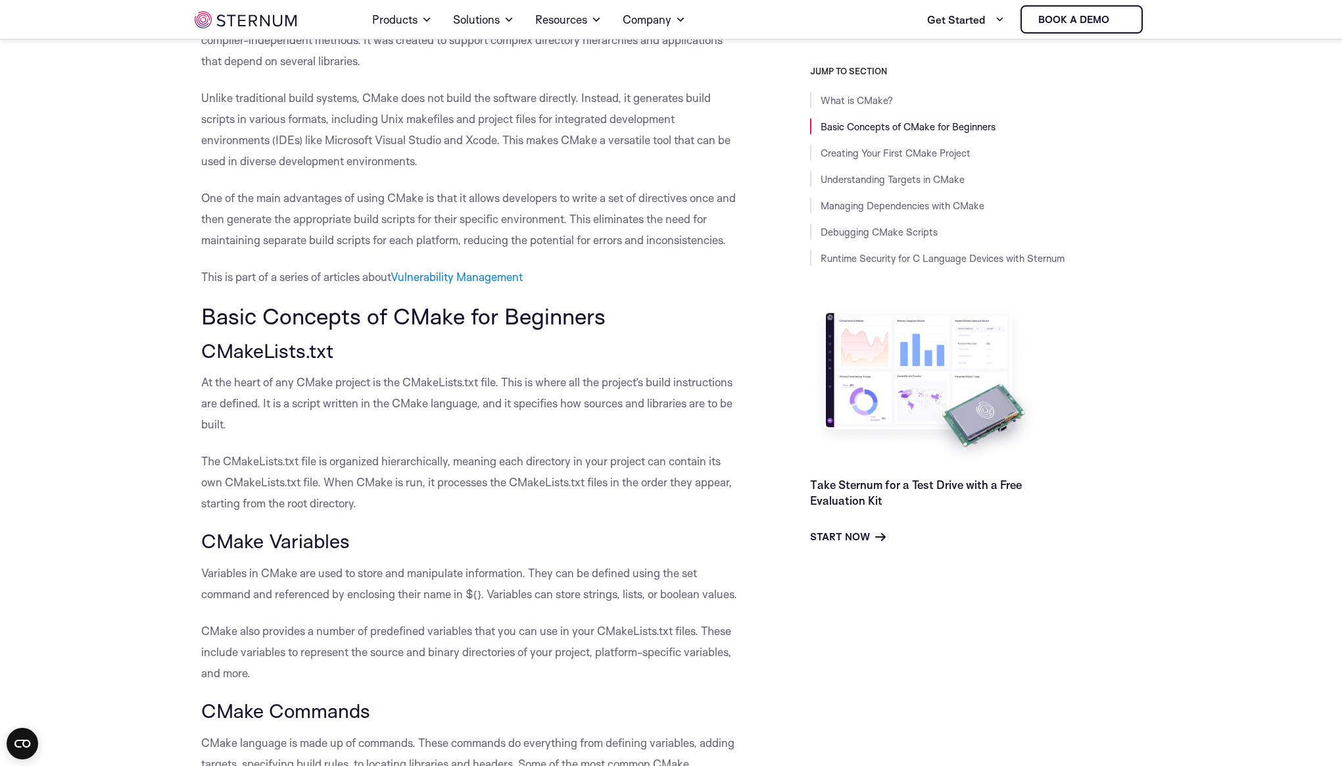
drag, startPoint x: 401, startPoint y: 356, endPoint x: 383, endPoint y: 353, distance: 17.4
click at [400, 356] on h3 "CMakeLists.txt" at bounding box center [472, 350] width 543 height 22
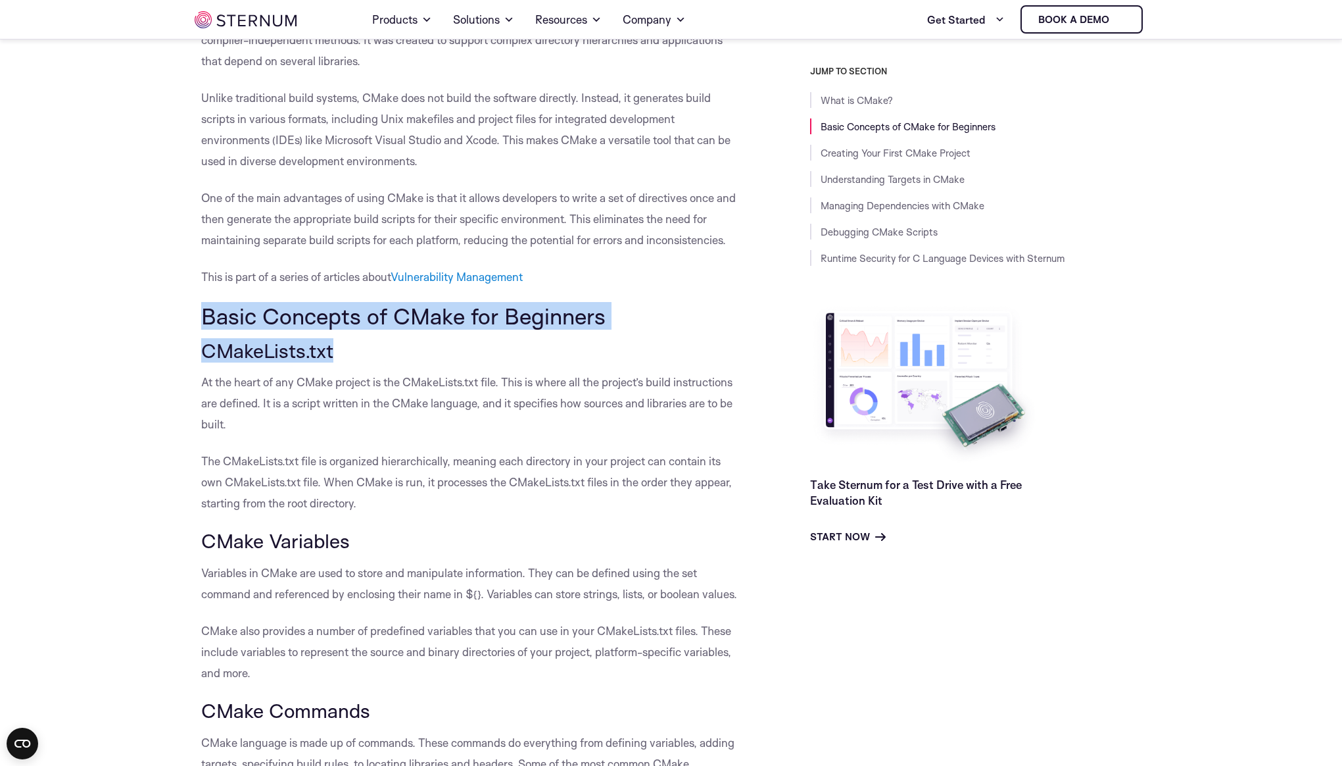
drag, startPoint x: 382, startPoint y: 353, endPoint x: 215, endPoint y: 301, distance: 175.0
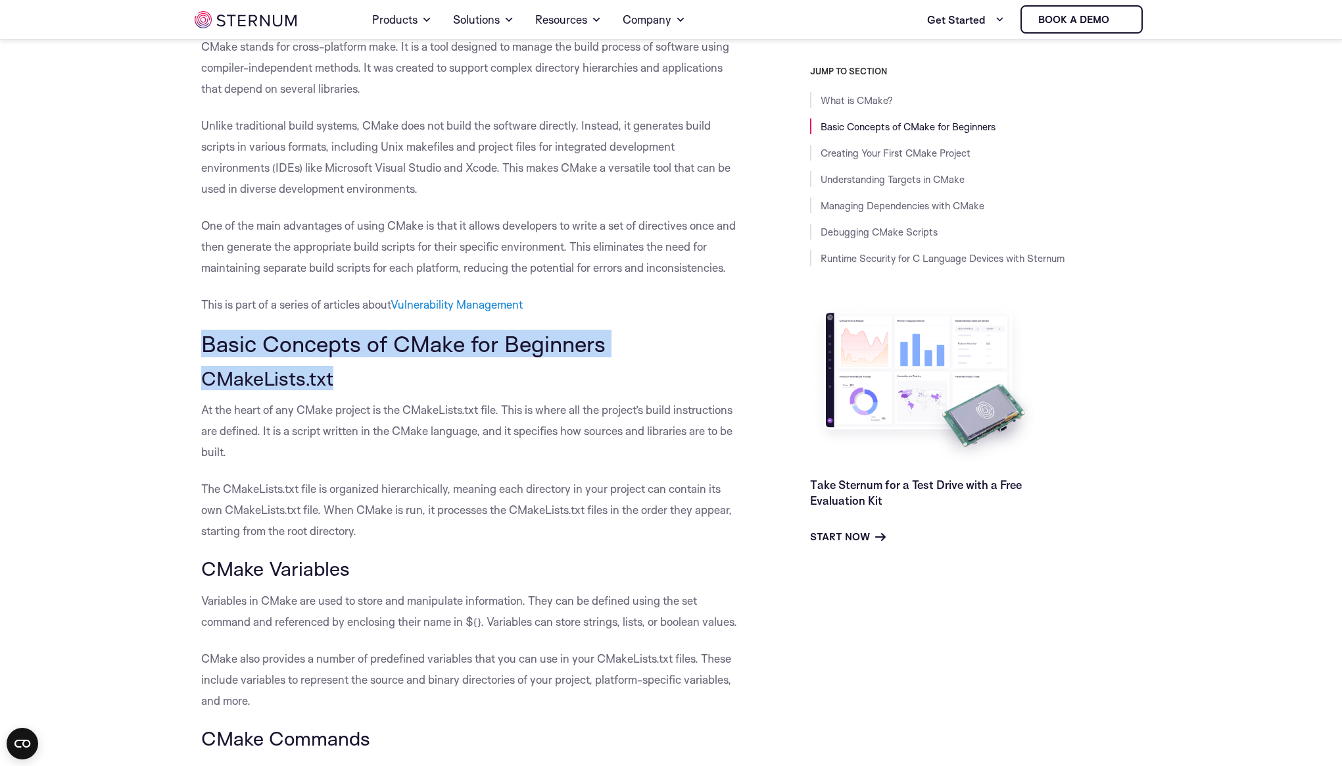
scroll to position [374, 0]
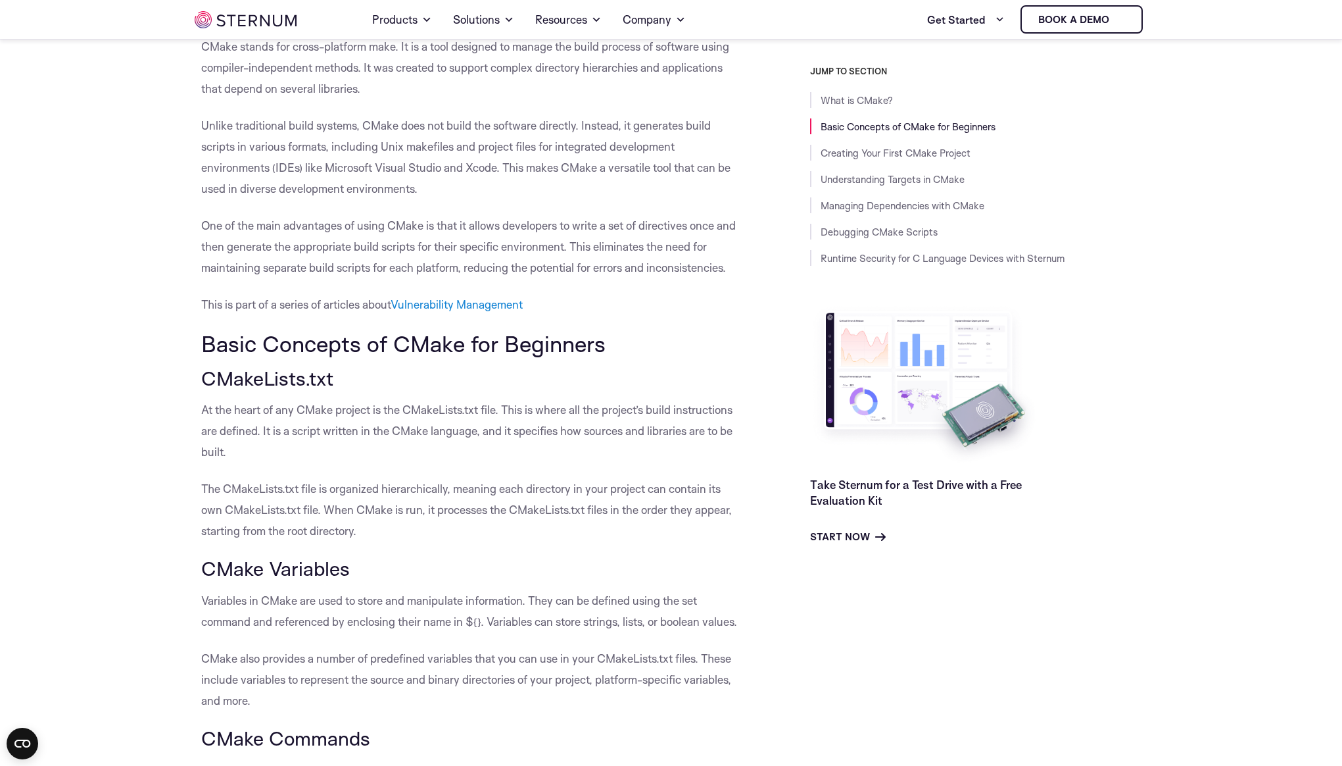
click at [432, 528] on p "The CMakeLists.txt file is organized hierarchically, meaning each directory in …" at bounding box center [472, 509] width 543 height 63
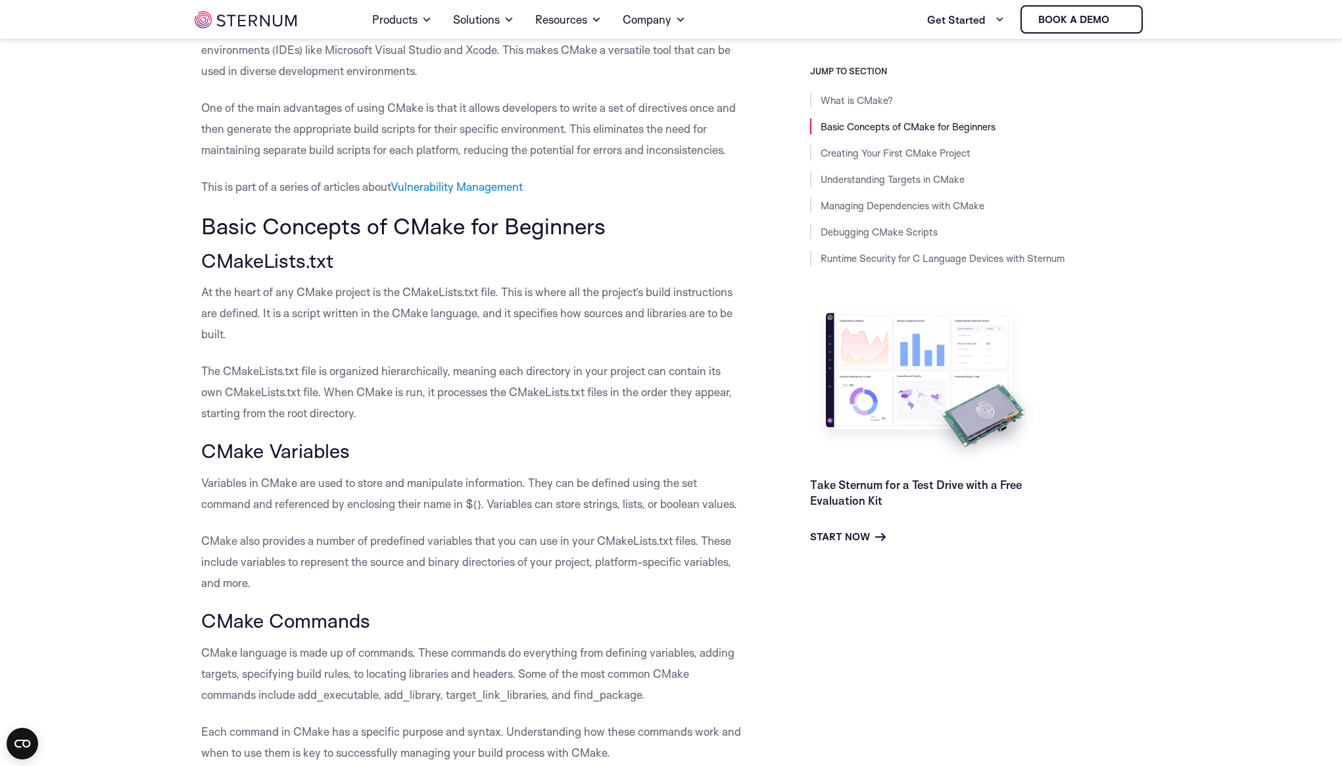
scroll to position [493, 0]
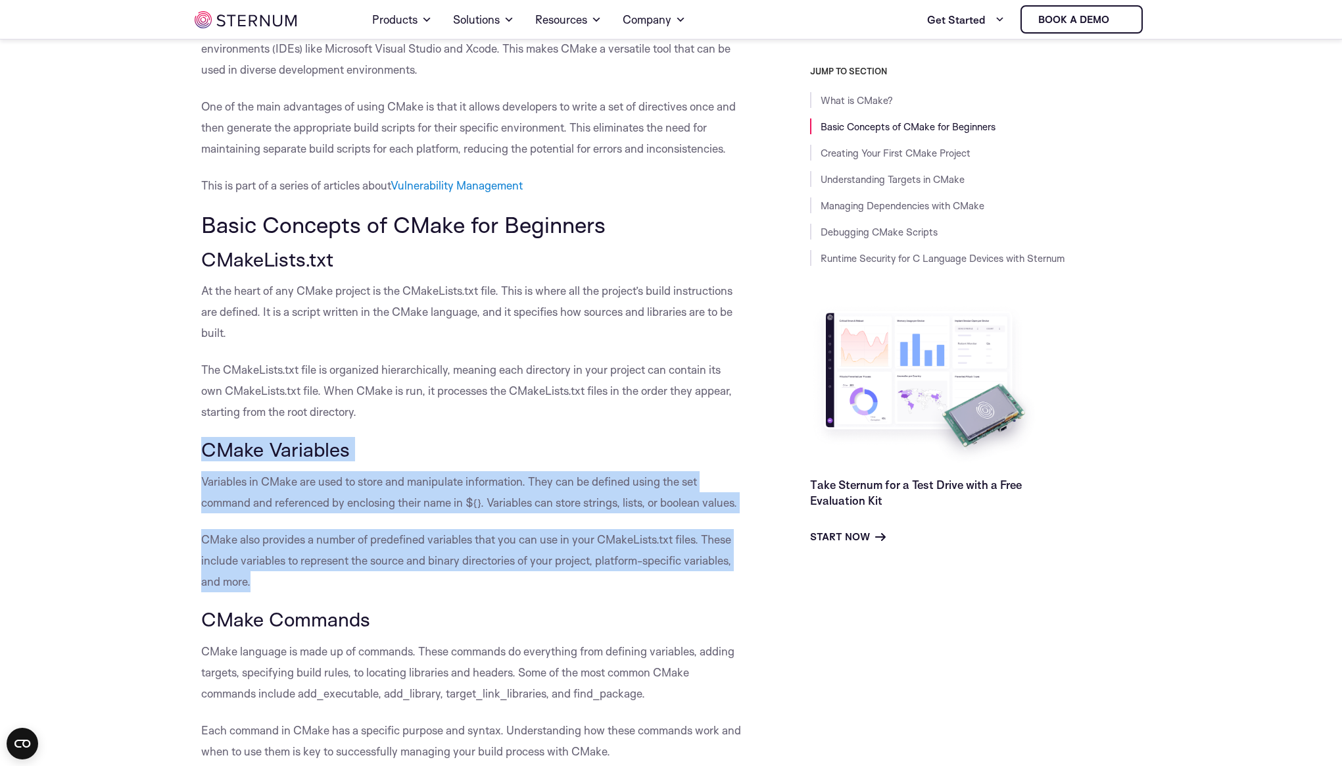
drag, startPoint x: 197, startPoint y: 448, endPoint x: 622, endPoint y: 573, distance: 442.9
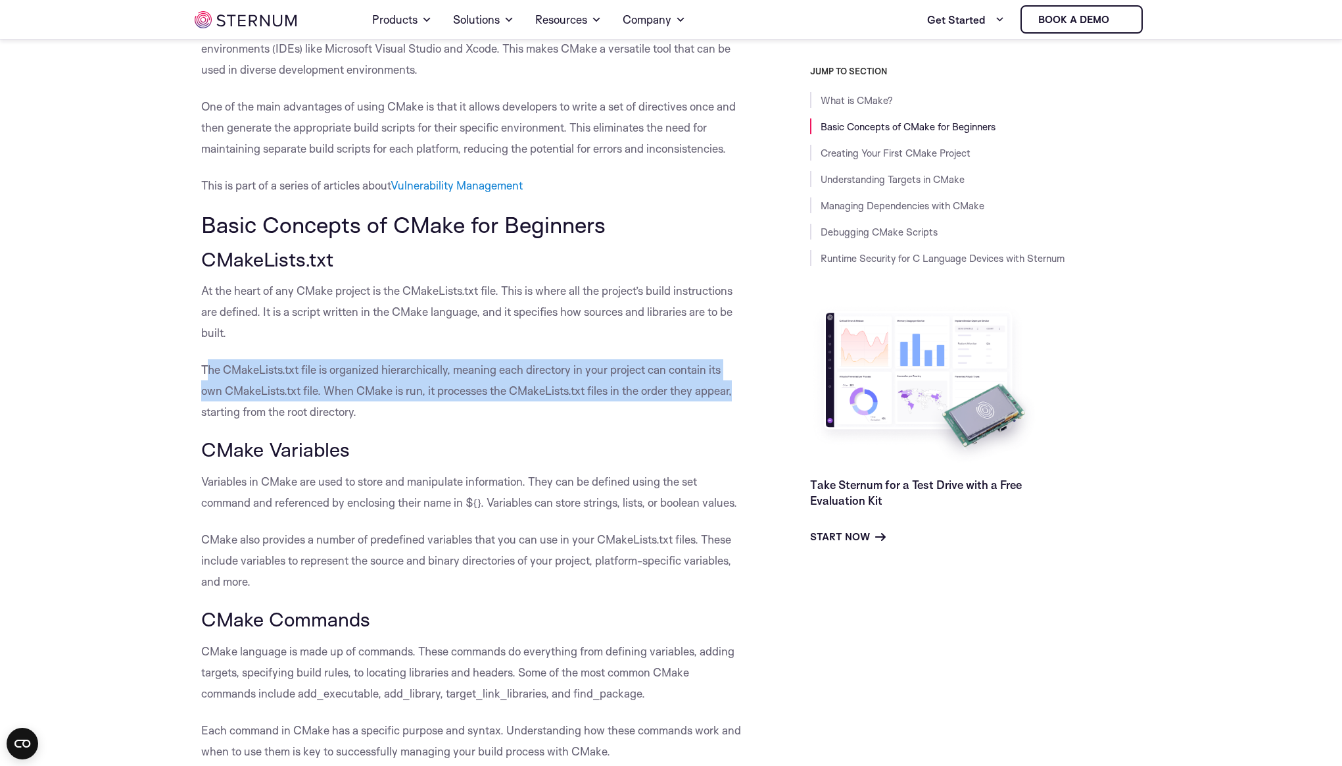
drag, startPoint x: 207, startPoint y: 370, endPoint x: 589, endPoint y: 366, distance: 382.8
click at [737, 385] on p "The CMakeLists.txt file is organized hierarchically, meaning each directory in …" at bounding box center [472, 390] width 543 height 63
click at [572, 366] on p "The CMakeLists.txt file is organized hierarchically, meaning each directory in …" at bounding box center [472, 390] width 543 height 63
drag, startPoint x: 206, startPoint y: 369, endPoint x: 366, endPoint y: 408, distance: 165.1
click at [366, 408] on p "The CMakeLists.txt file is organized hierarchically, meaning each directory in …" at bounding box center [472, 390] width 543 height 63
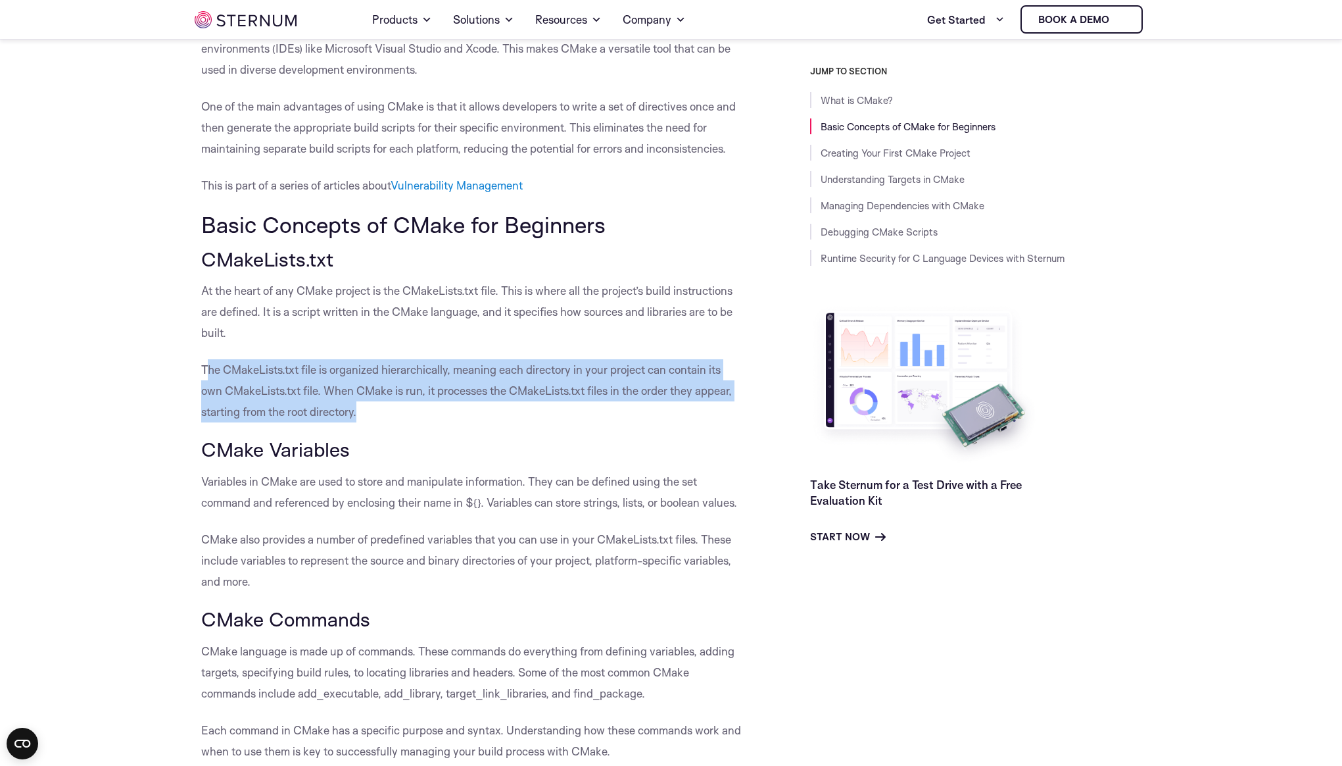
click at [366, 408] on p "The CMakeLists.txt file is organized hierarchically, meaning each directory in …" at bounding box center [472, 390] width 543 height 63
drag, startPoint x: 366, startPoint y: 415, endPoint x: 193, endPoint y: 360, distance: 181.0
drag, startPoint x: 194, startPoint y: 360, endPoint x: 437, endPoint y: 418, distance: 250.0
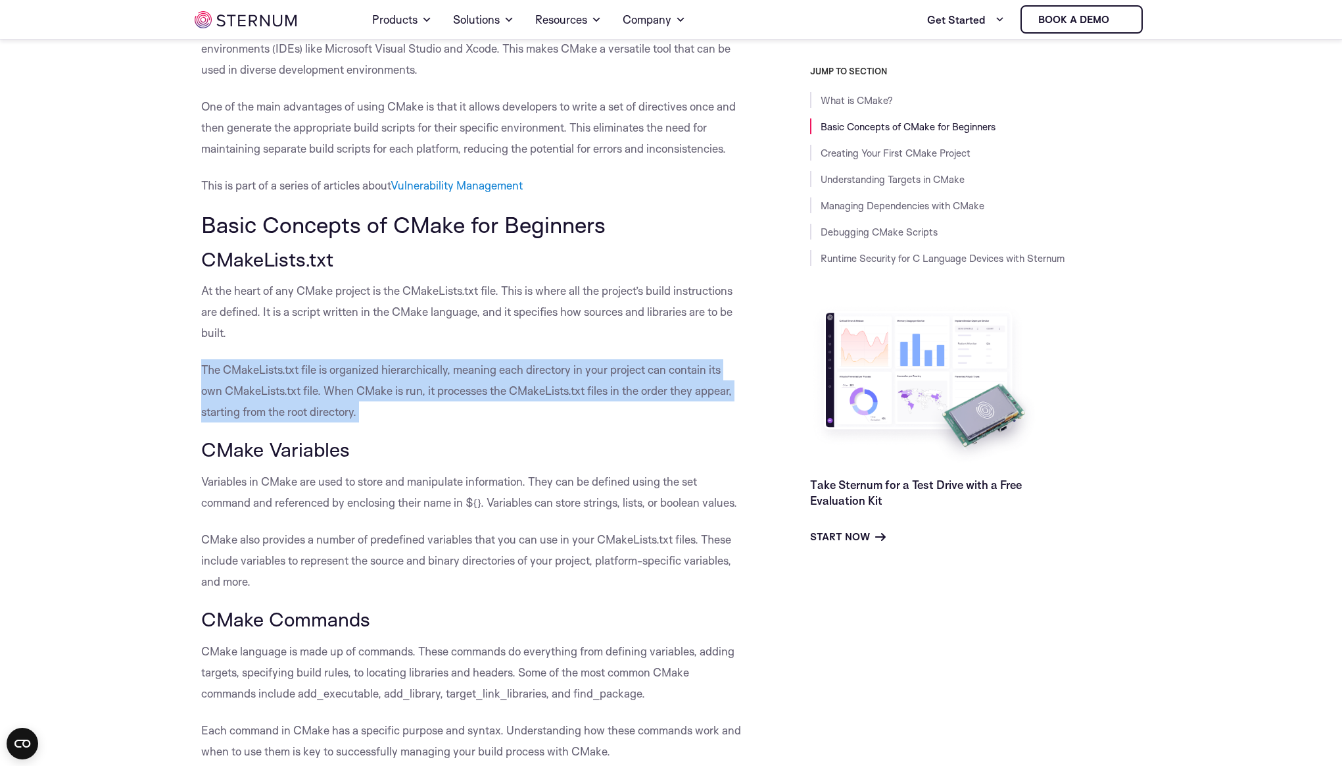
click at [437, 418] on p "The CMakeLists.txt file is organized hierarchically, meaning each directory in …" at bounding box center [472, 390] width 543 height 63
drag, startPoint x: 397, startPoint y: 401, endPoint x: 198, endPoint y: 360, distance: 203.3
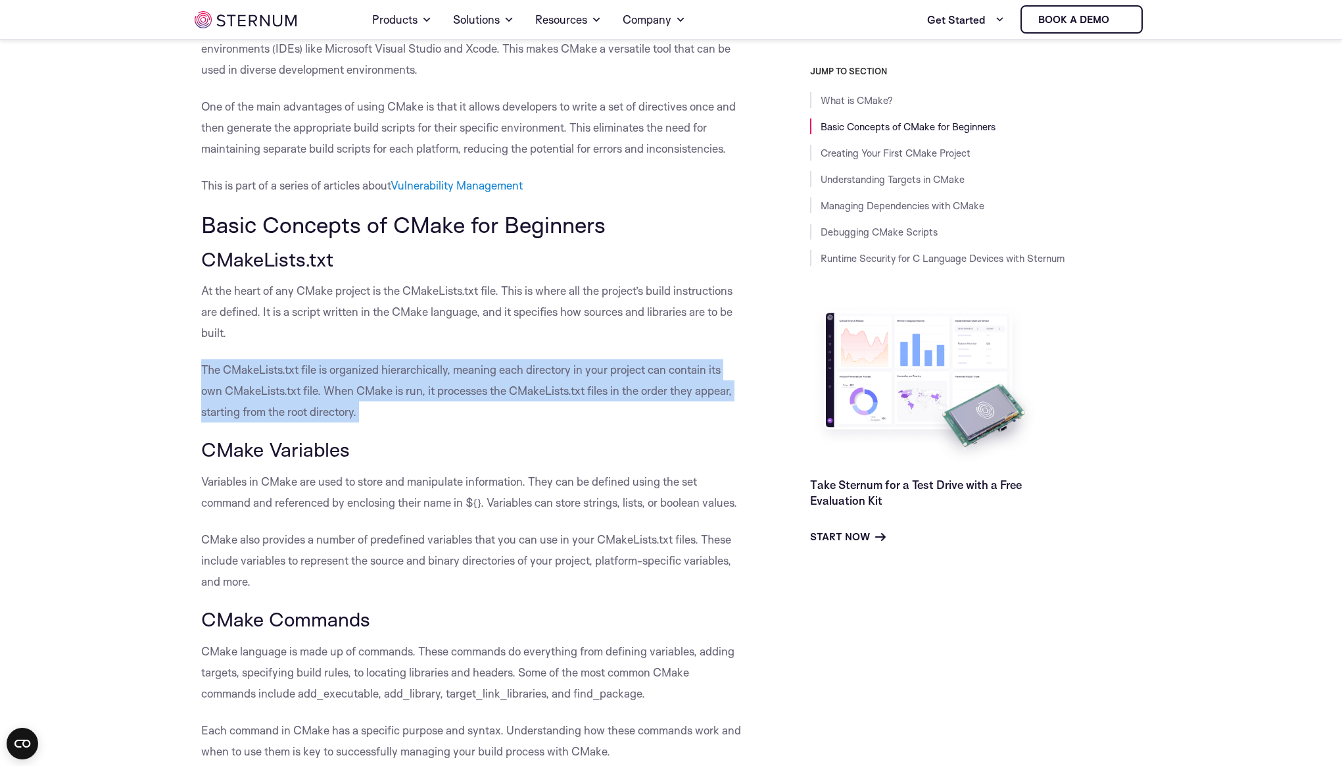
copy p "The CMakeLists.txt file is organized hierarchically, meaning each directory in …"
drag, startPoint x: 198, startPoint y: 360, endPoint x: 431, endPoint y: 420, distance: 240.2
click at [431, 420] on p "The CMakeLists.txt file is organized hierarchically, meaning each directory in …" at bounding box center [472, 390] width 543 height 63
drag, startPoint x: 431, startPoint y: 419, endPoint x: 260, endPoint y: 378, distance: 175.3
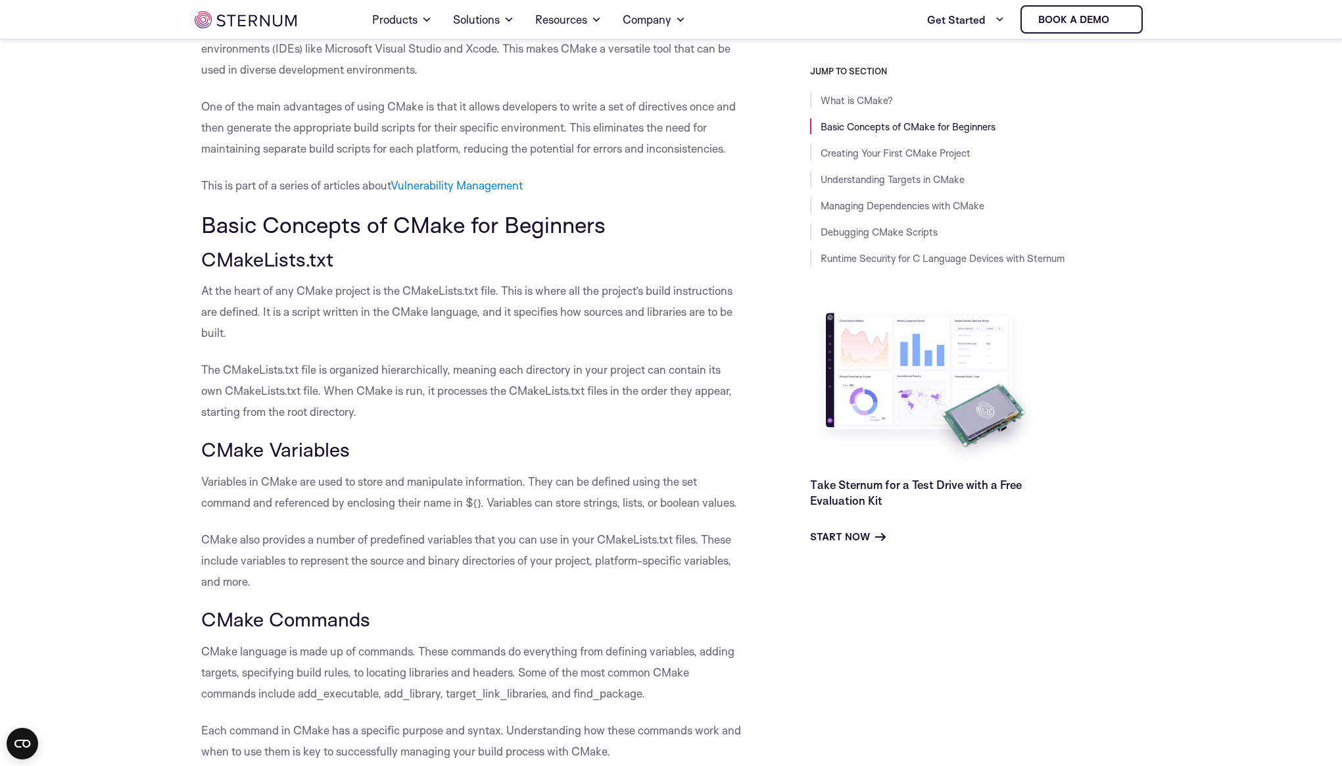
drag, startPoint x: 260, startPoint y: 378, endPoint x: 294, endPoint y: 365, distance: 35.8
click at [260, 378] on p "The CMakeLists.txt file is organized hierarchically, meaning each directory in …" at bounding box center [472, 390] width 543 height 63
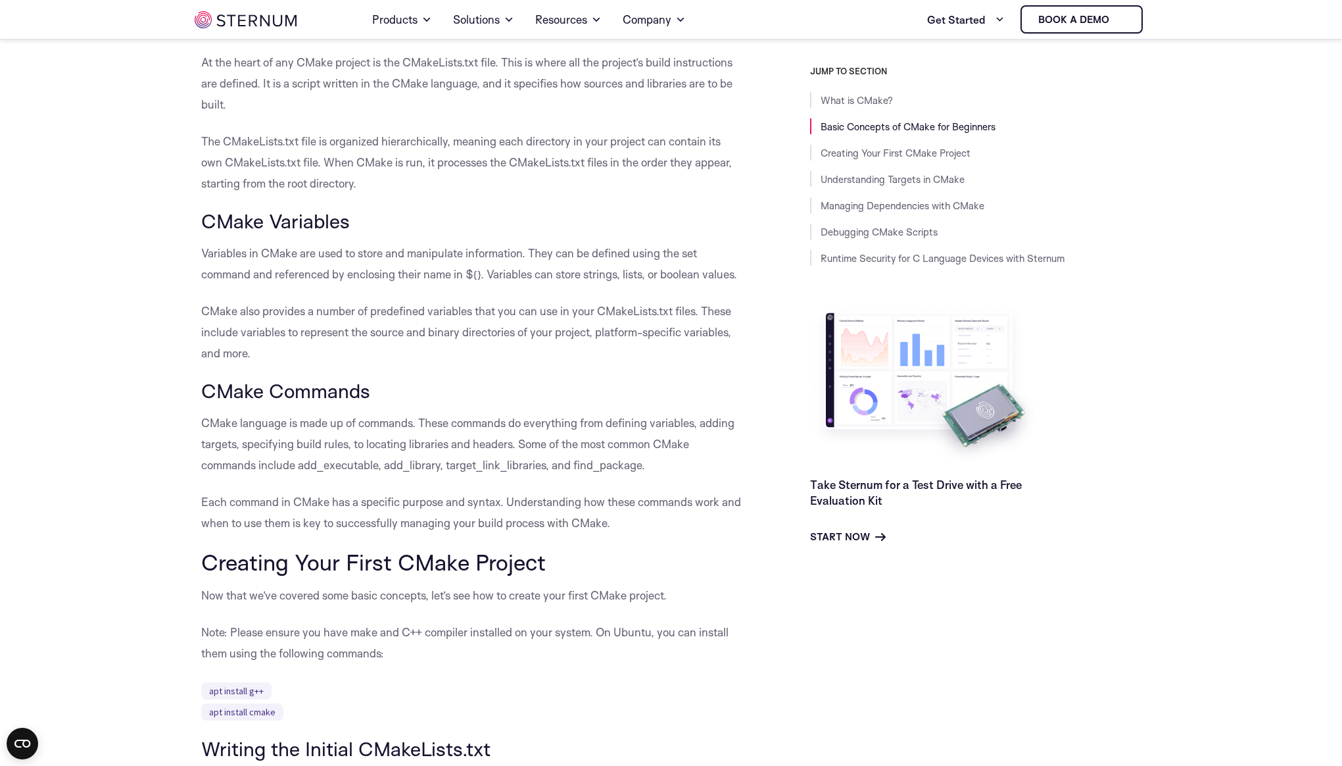
scroll to position [722, 0]
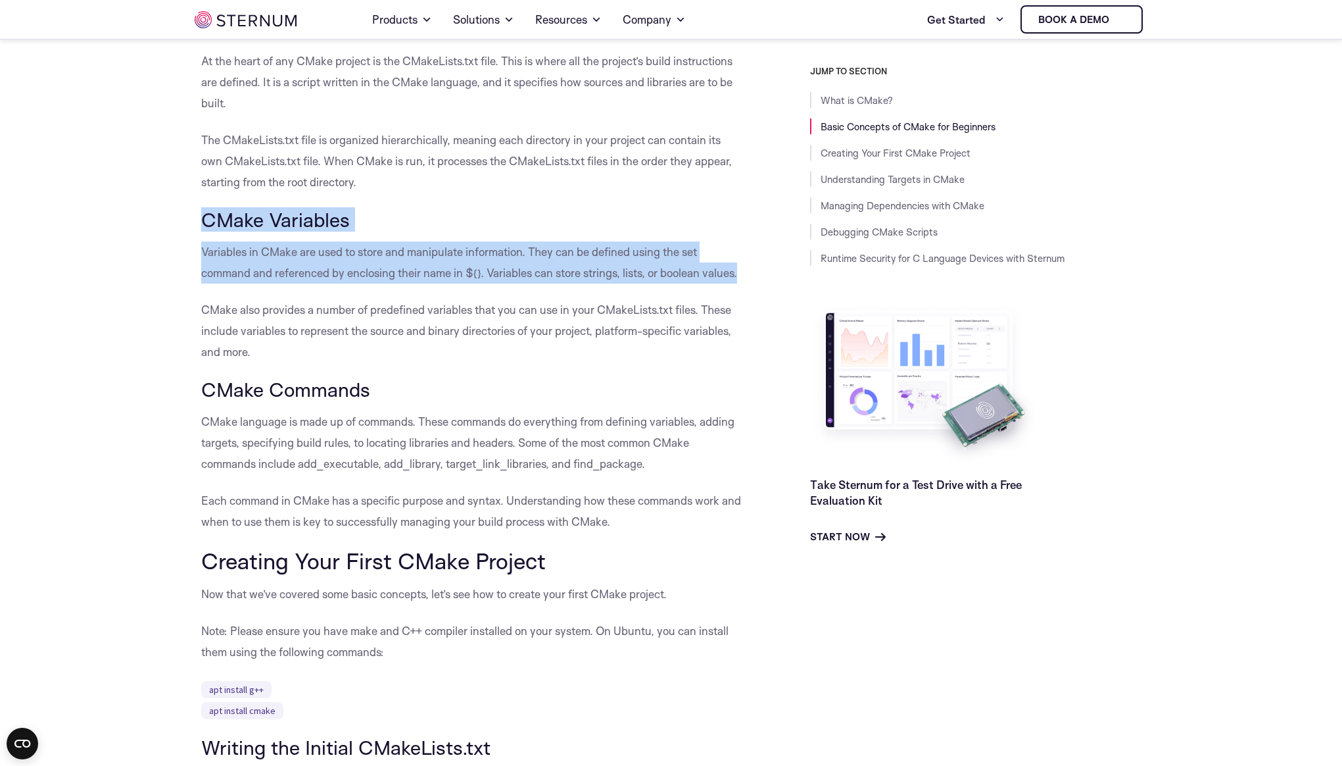
drag, startPoint x: 218, startPoint y: 220, endPoint x: 748, endPoint y: 271, distance: 532.0
drag, startPoint x: 748, startPoint y: 272, endPoint x: 202, endPoint y: 251, distance: 546.3
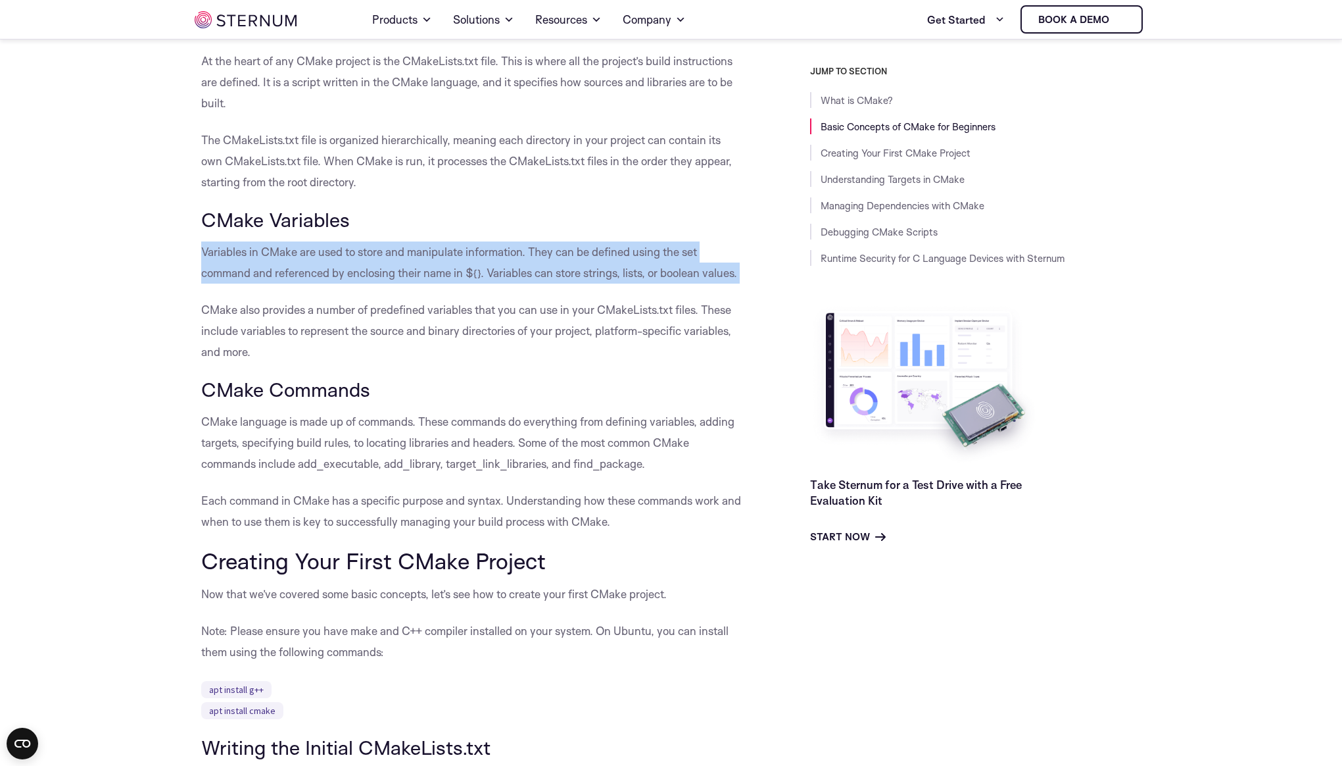
click at [202, 251] on p "Variables in CMake are used to store and manipulate information. They can be de…" at bounding box center [472, 262] width 543 height 42
drag, startPoint x: 202, startPoint y: 251, endPoint x: 724, endPoint y: 273, distance: 522.0
click at [724, 273] on p "Variables in CMake are used to store and manipulate information. They can be de…" at bounding box center [472, 262] width 543 height 42
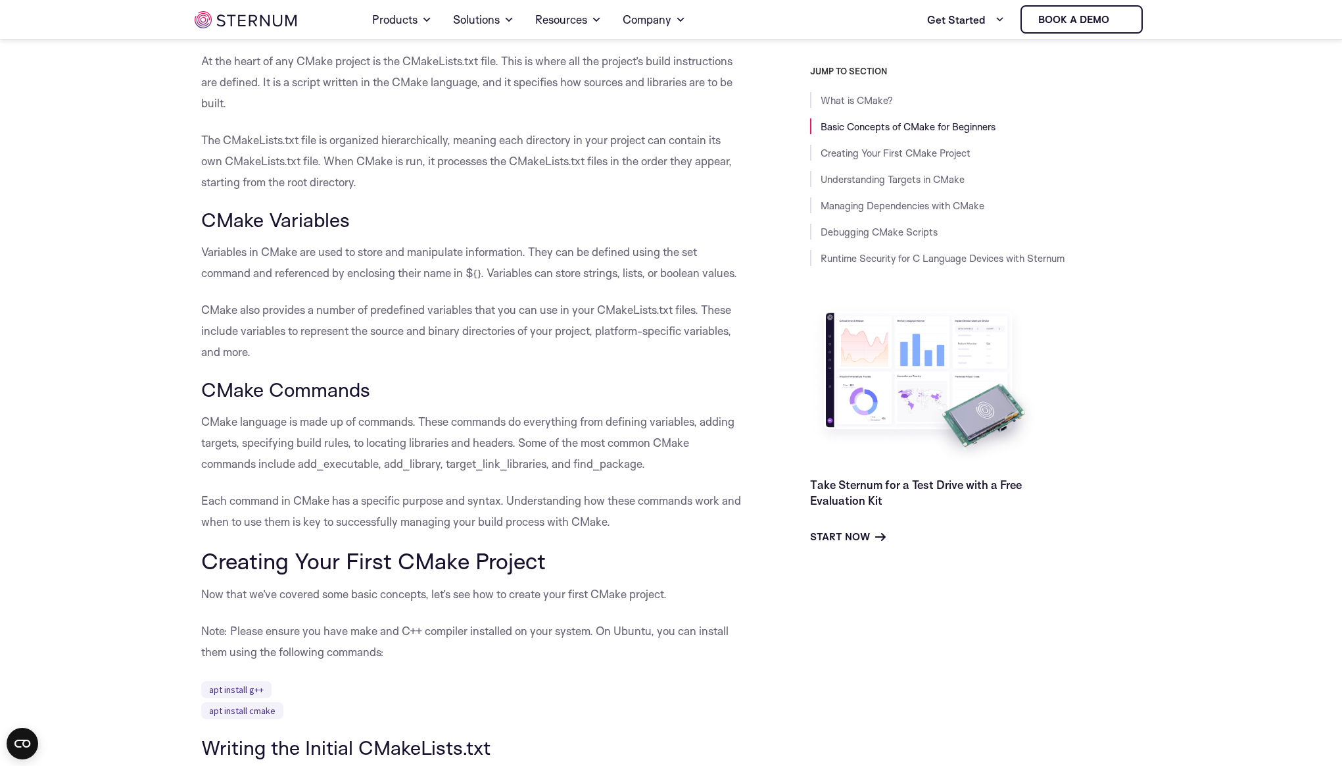
click at [661, 218] on h3 "CMake Variables" at bounding box center [472, 220] width 543 height 22
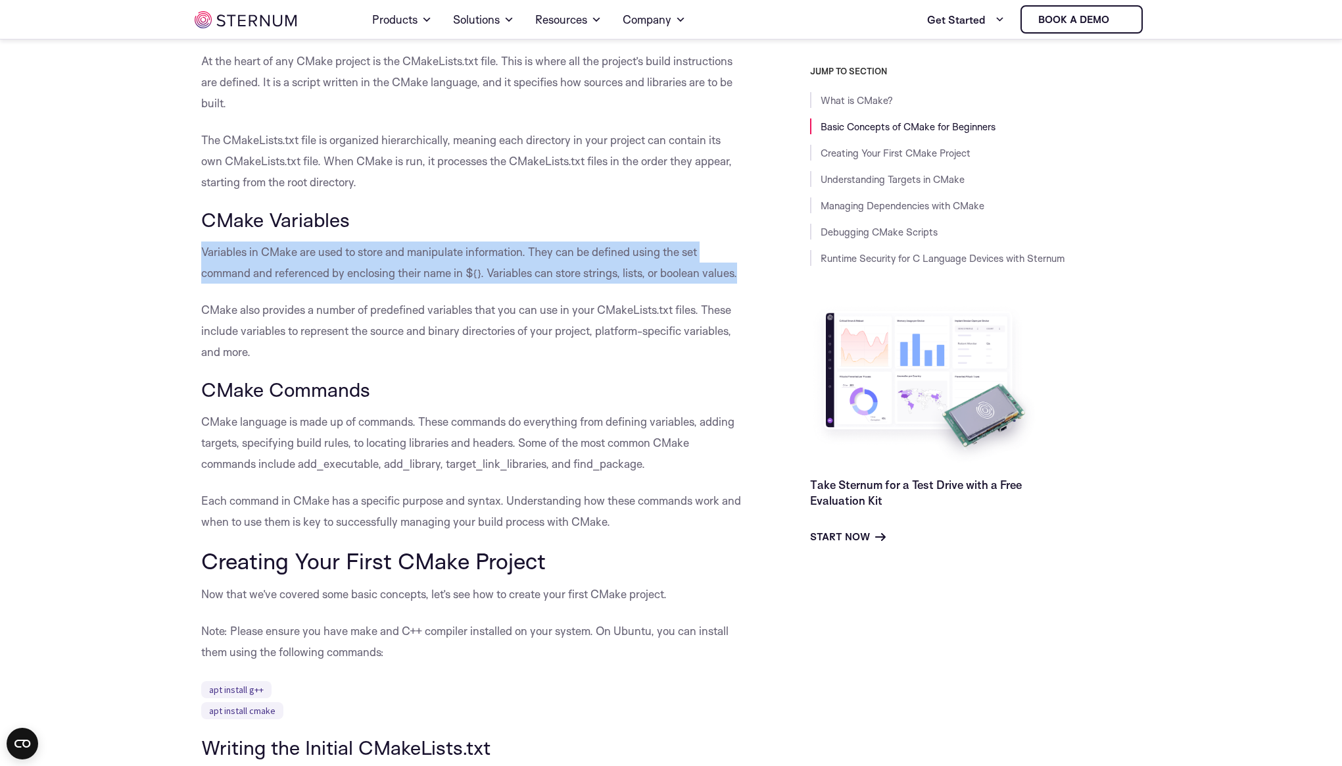
drag, startPoint x: 750, startPoint y: 278, endPoint x: 203, endPoint y: 290, distance: 546.7
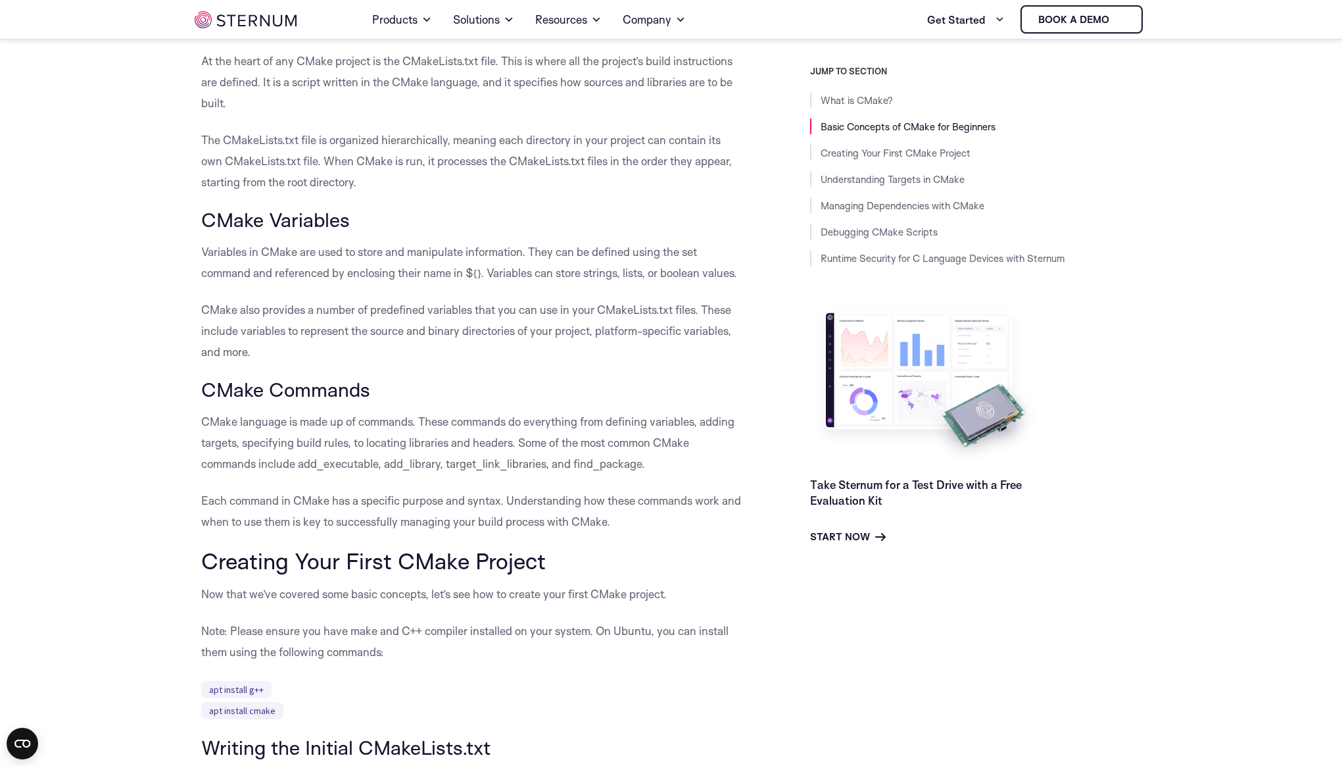
click at [207, 303] on p "CMake also provides a number of predefined variables that you can use in your C…" at bounding box center [472, 330] width 543 height 63
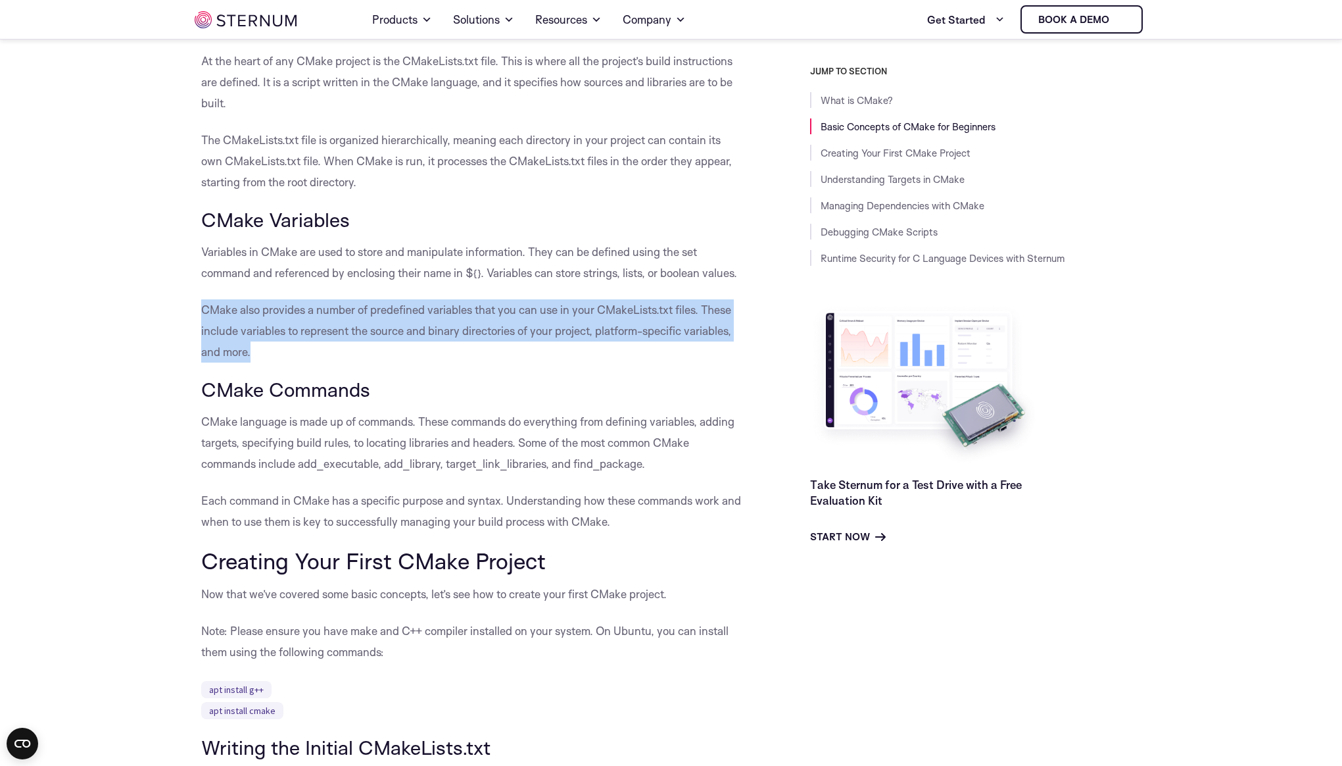
drag, startPoint x: 203, startPoint y: 307, endPoint x: 722, endPoint y: 353, distance: 521.0
click at [722, 353] on p "CMake also provides a number of predefined variables that you can use in your C…" at bounding box center [472, 330] width 543 height 63
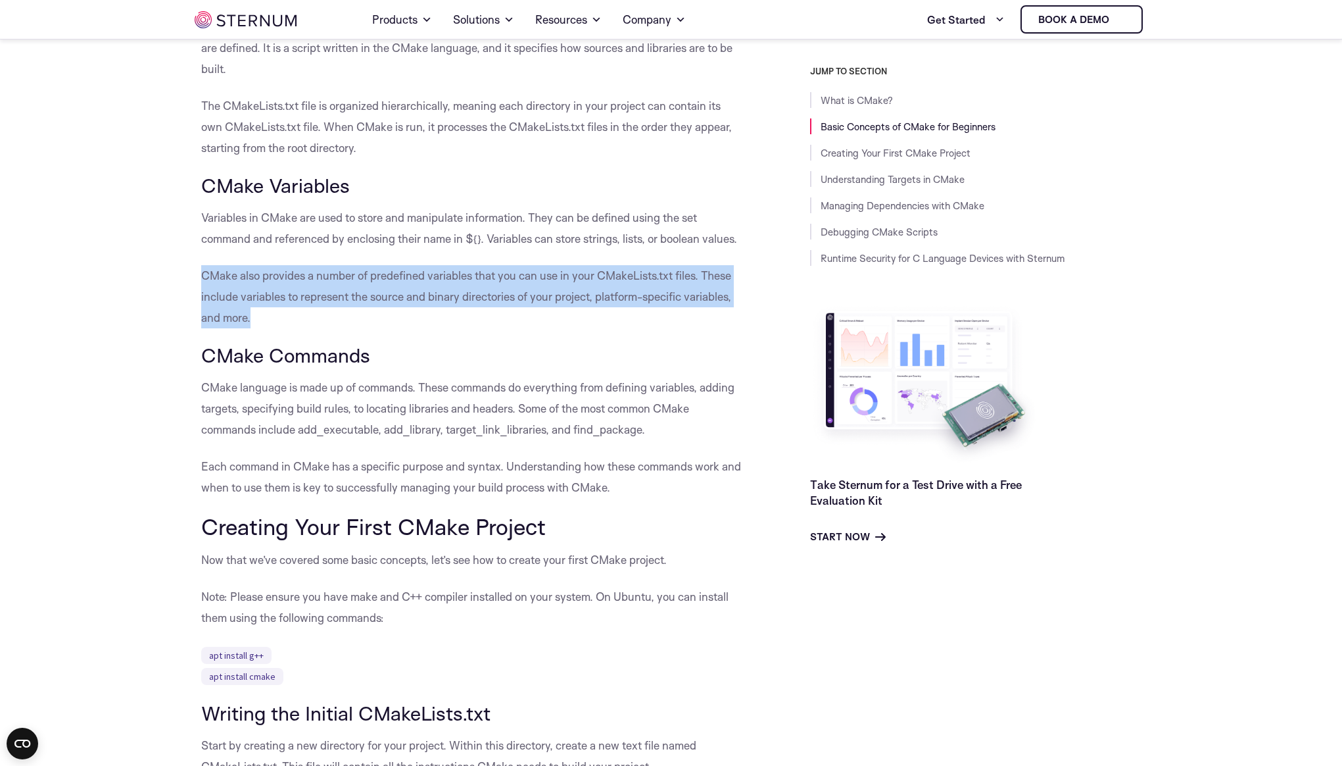
scroll to position [758, 0]
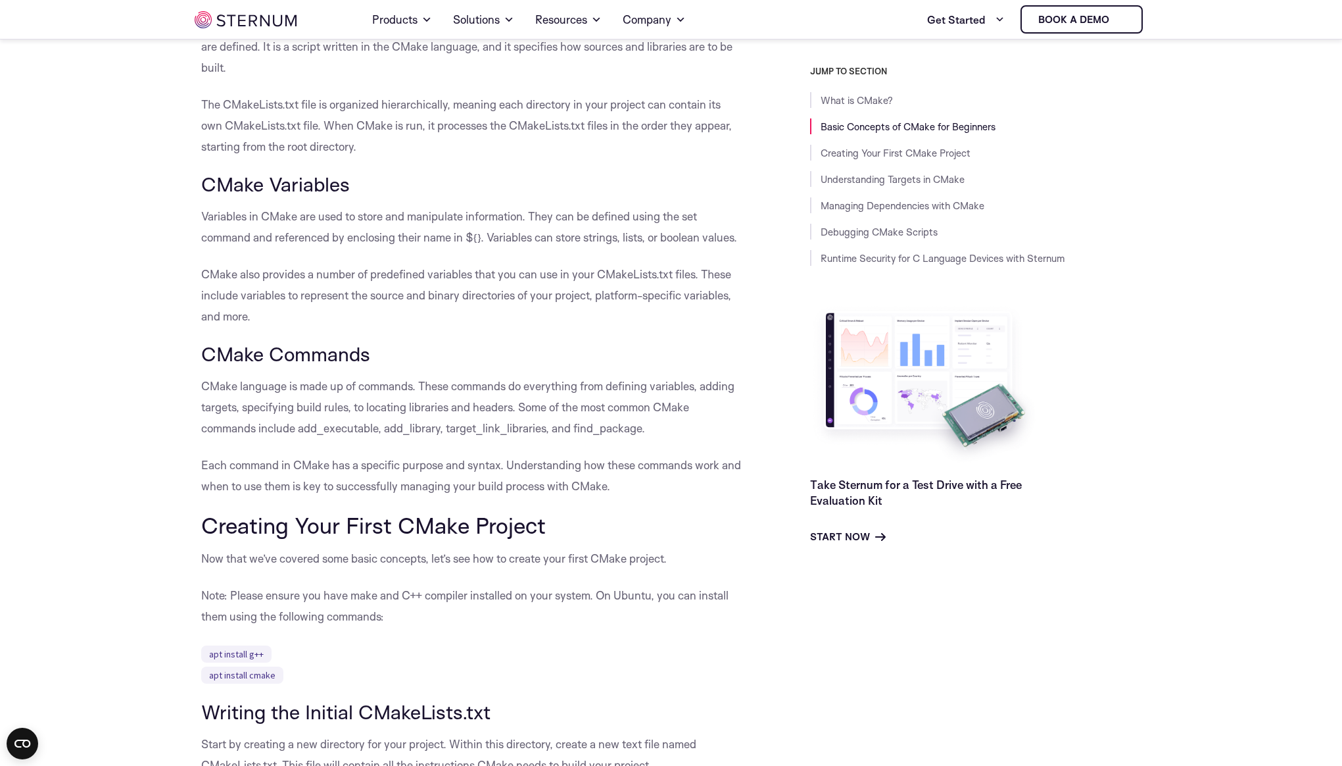
drag, startPoint x: 187, startPoint y: 345, endPoint x: 199, endPoint y: 350, distance: 13.6
drag, startPoint x: 199, startPoint y: 350, endPoint x: 436, endPoint y: 373, distance: 237.9
click at [467, 347] on h3 "CMake Commands" at bounding box center [472, 354] width 543 height 22
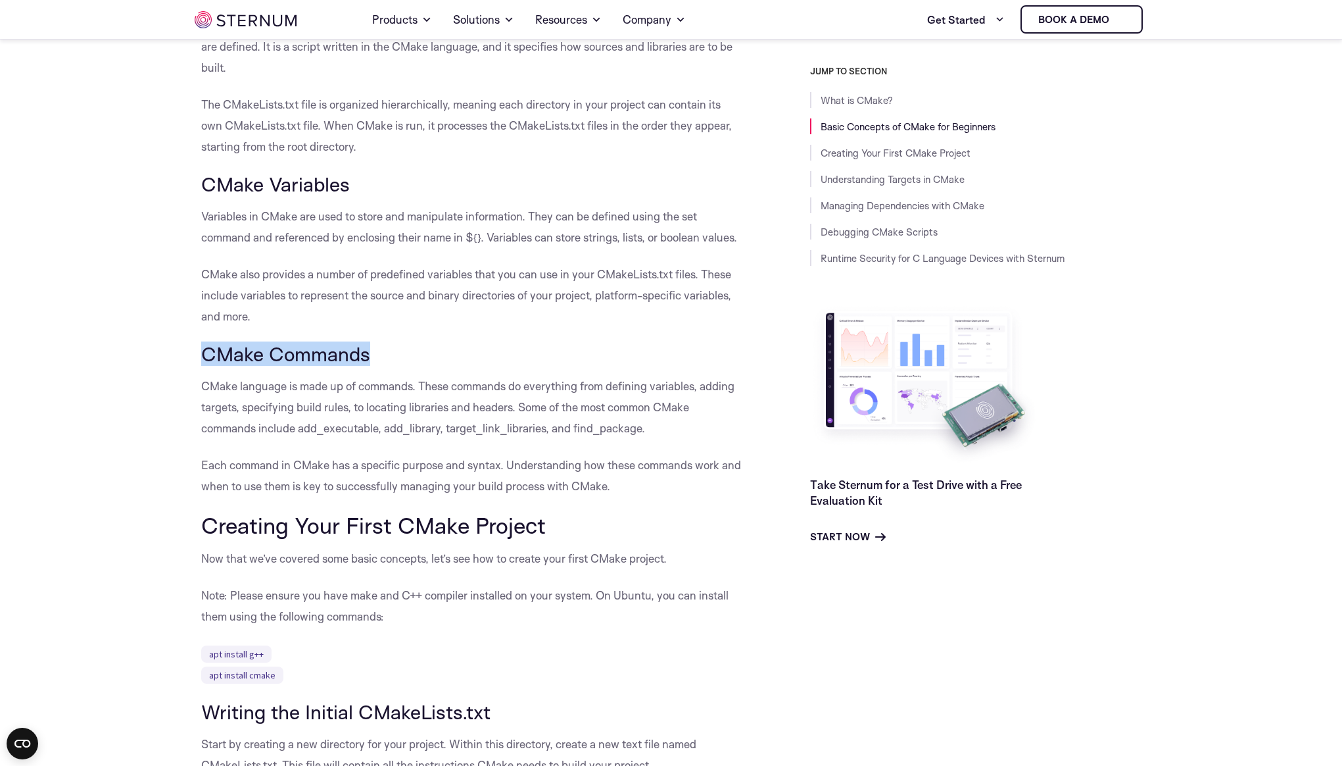
drag, startPoint x: 171, startPoint y: 360, endPoint x: 451, endPoint y: 353, distance: 279.6
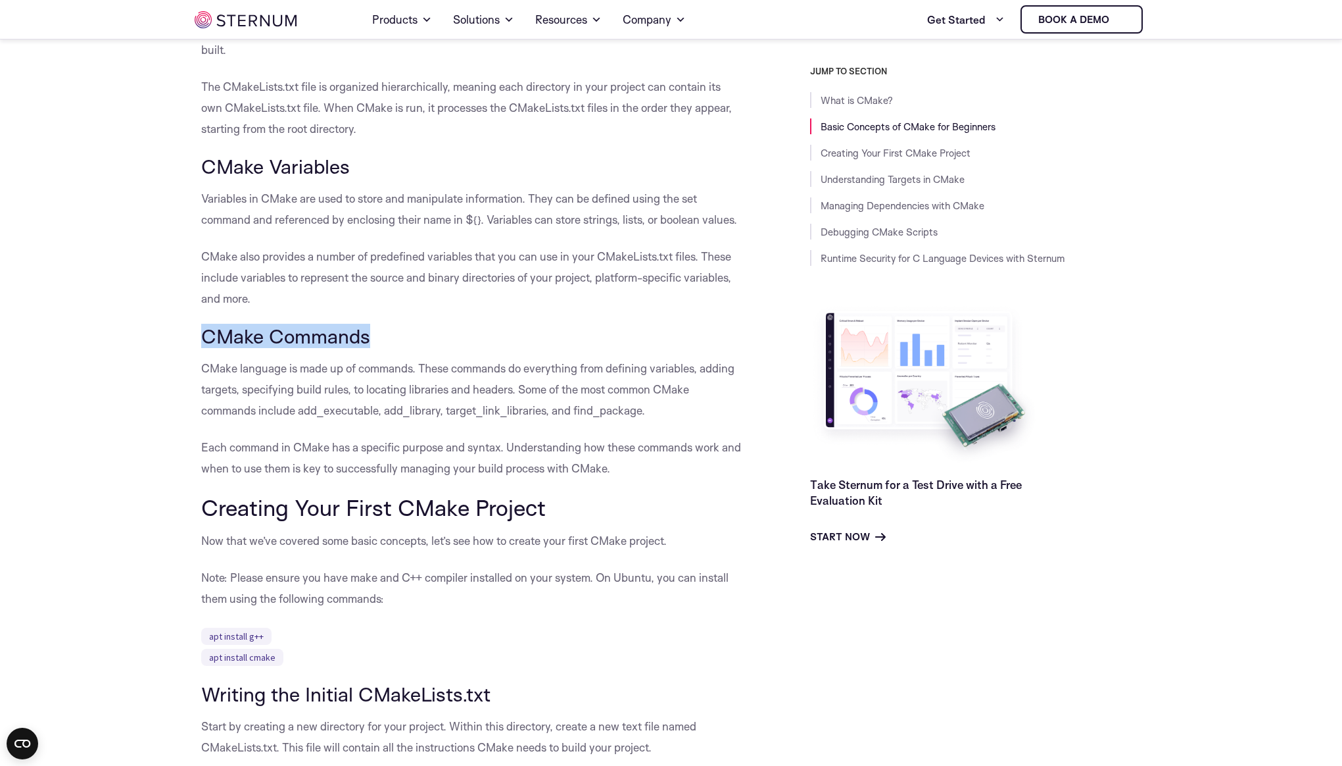
scroll to position [776, 0]
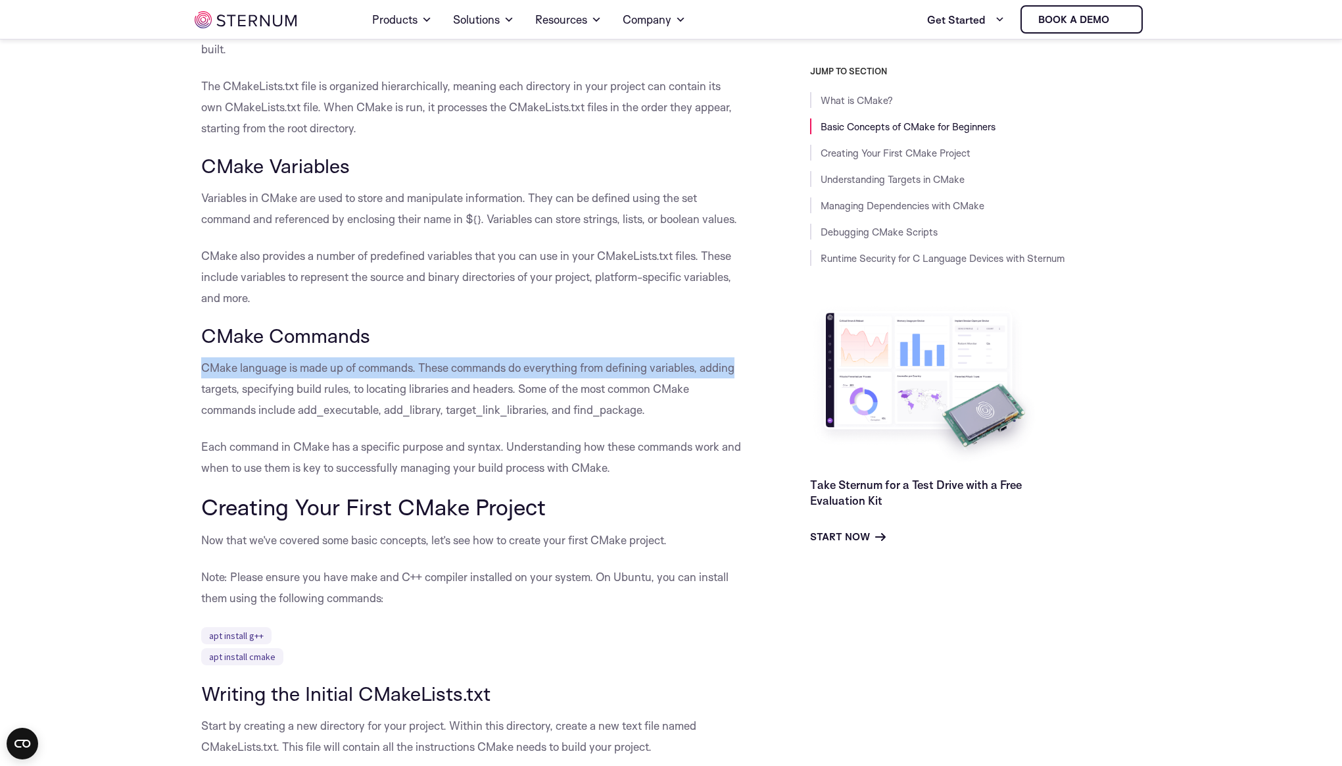
drag, startPoint x: 199, startPoint y: 368, endPoint x: 741, endPoint y: 371, distance: 541.3
click at [741, 371] on p "CMake language is made up of commands. These commands do everything from defini…" at bounding box center [472, 388] width 543 height 63
drag, startPoint x: 739, startPoint y: 365, endPoint x: 180, endPoint y: 361, distance: 558.4
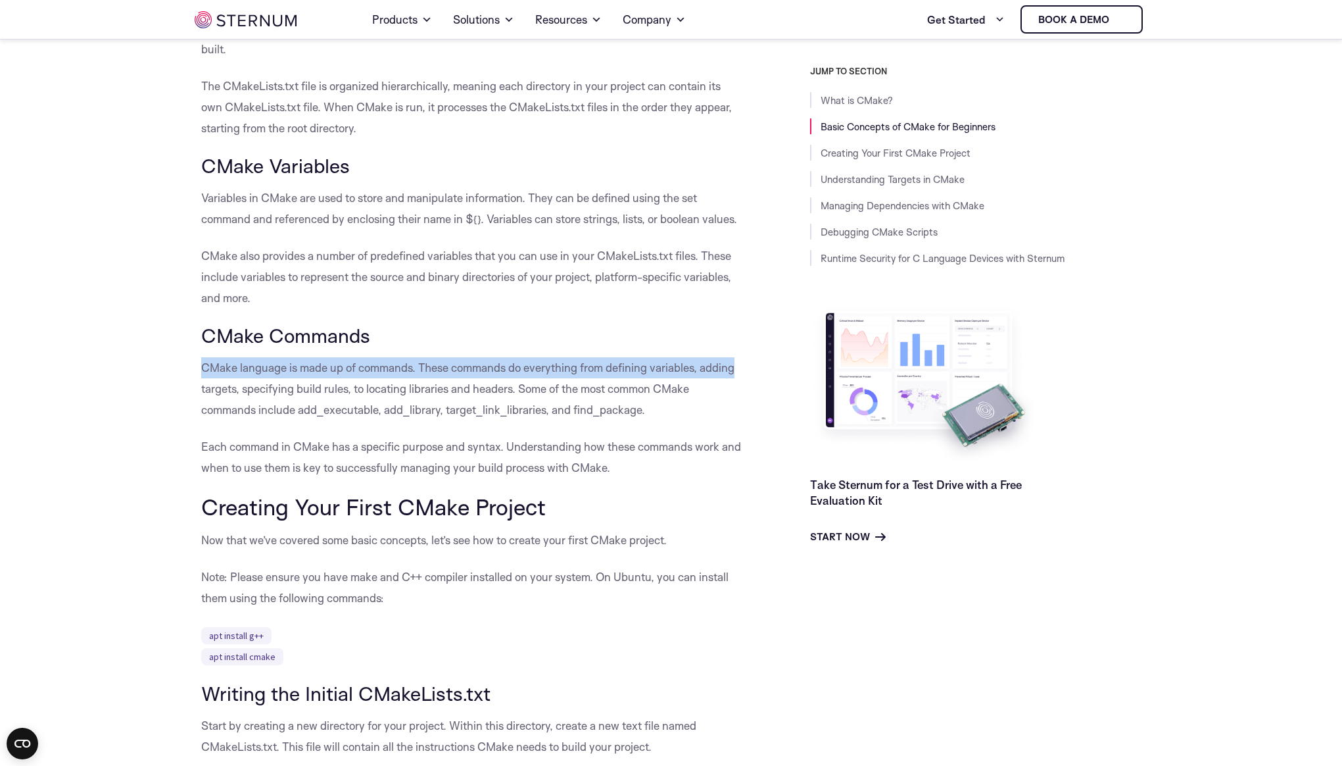
drag, startPoint x: 195, startPoint y: 365, endPoint x: 733, endPoint y: 359, distance: 538.7
click at [733, 359] on p "CMake language is made up of commands. These commands do everything from defini…" at bounding box center [472, 388] width 543 height 63
drag, startPoint x: 735, startPoint y: 363, endPoint x: 208, endPoint y: 356, distance: 527.6
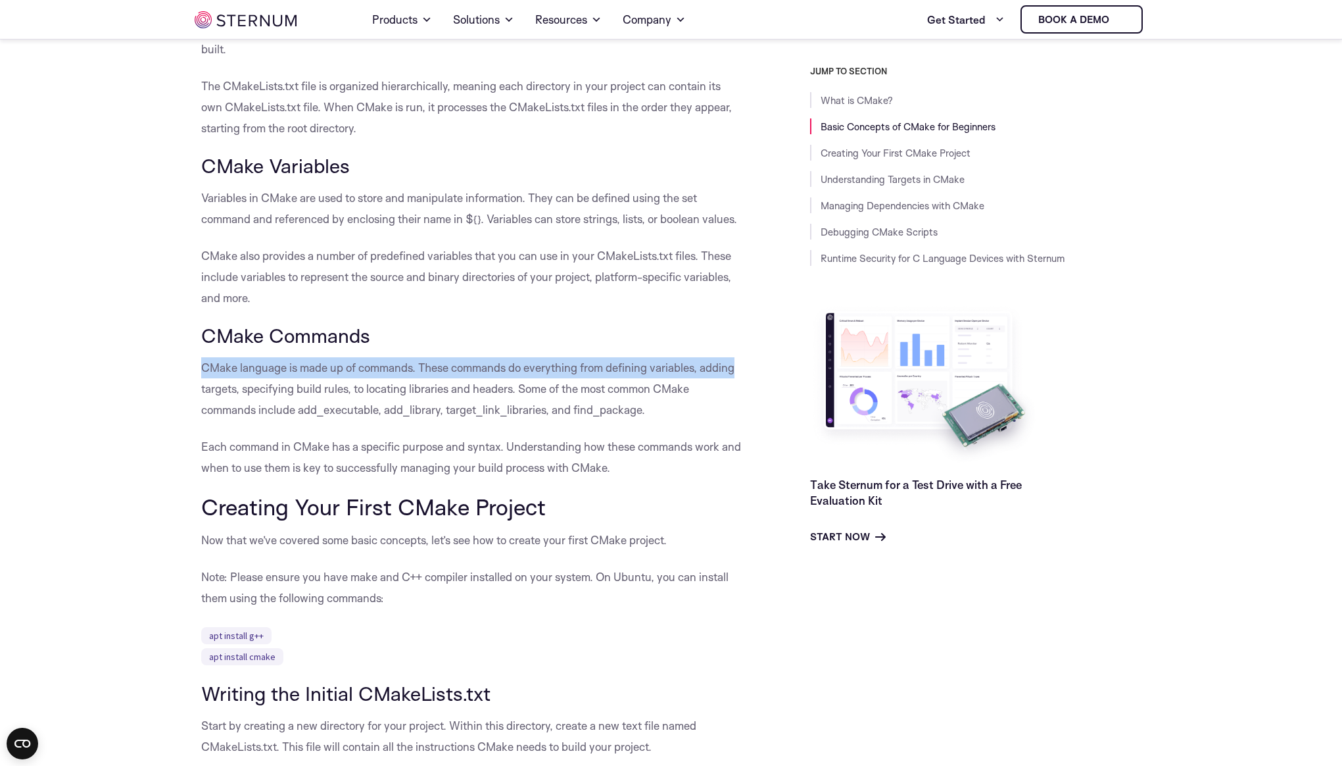
click at [203, 362] on p "CMake language is made up of commands. These commands do everything from defini…" at bounding box center [472, 388] width 543 height 63
drag, startPoint x: 203, startPoint y: 363, endPoint x: 722, endPoint y: 368, distance: 518.3
click at [722, 368] on p "CMake language is made up of commands. These commands do everything from defini…" at bounding box center [472, 388] width 543 height 63
click at [490, 358] on p "CMake language is made up of commands. These commands do everything from defini…" at bounding box center [472, 388] width 543 height 63
drag, startPoint x: 204, startPoint y: 364, endPoint x: 733, endPoint y: 364, distance: 529.5
